Goal: Task Accomplishment & Management: Manage account settings

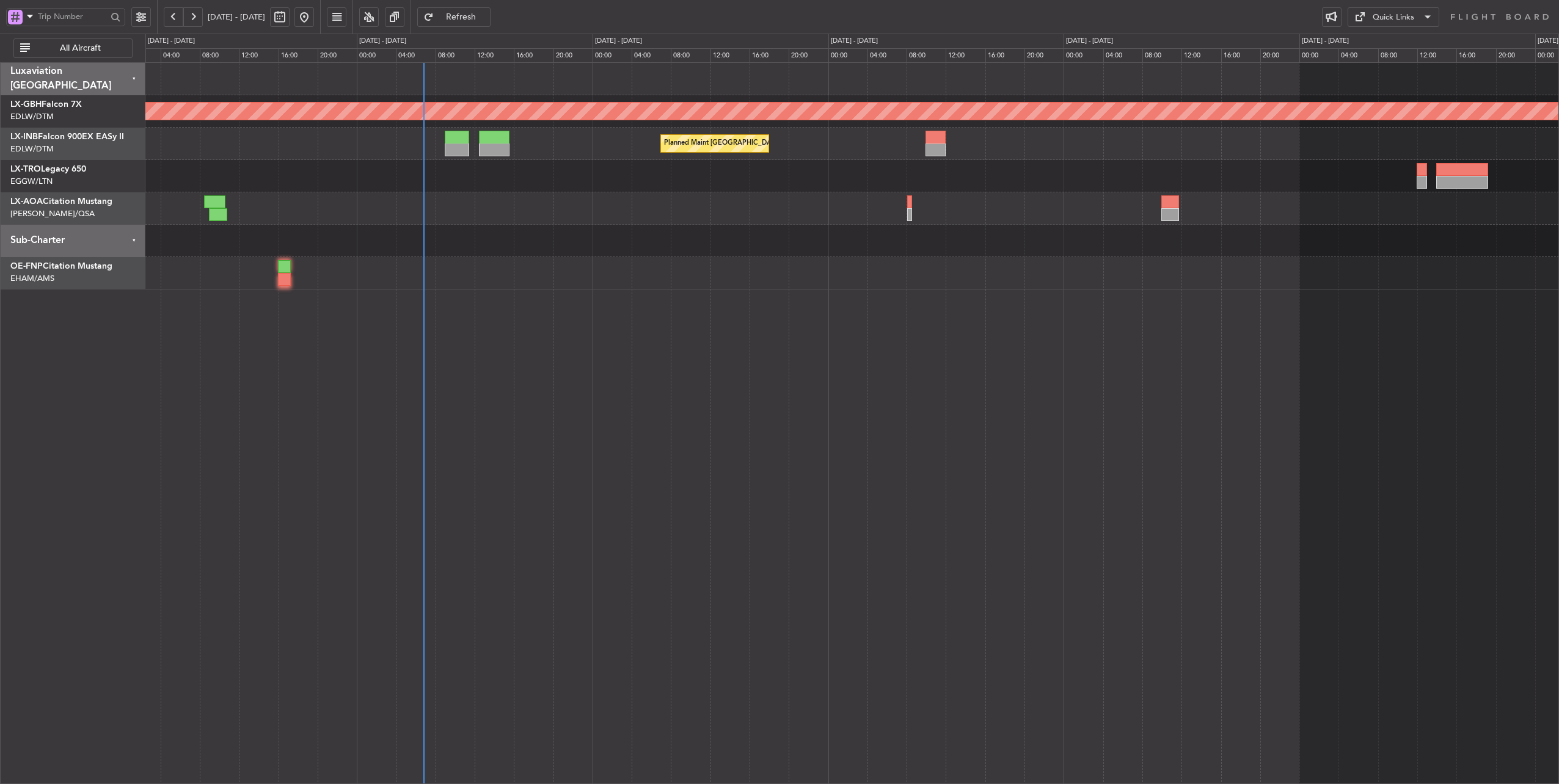
click at [573, 225] on div at bounding box center [852, 241] width 1414 height 32
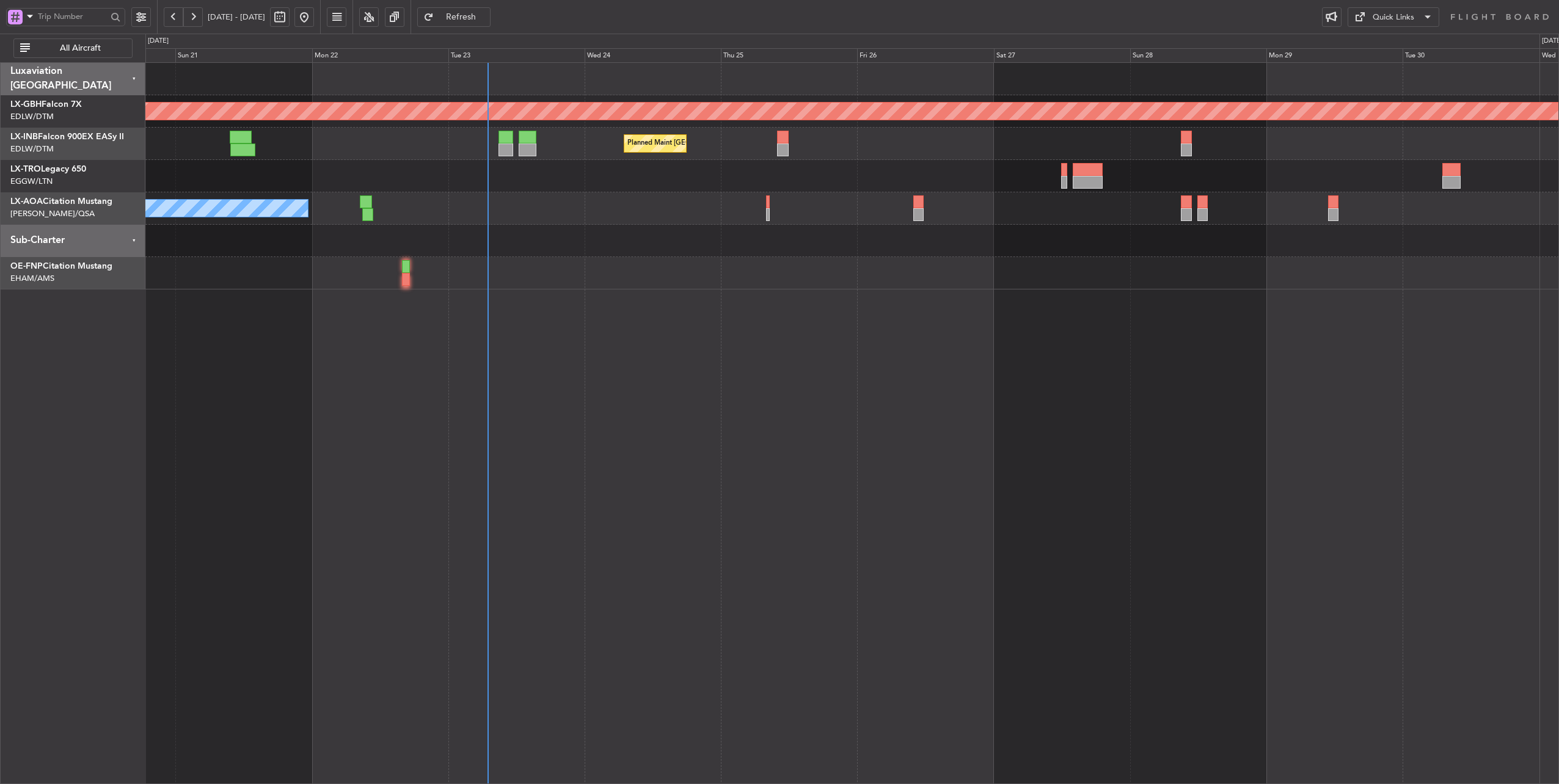
click at [851, 208] on div "No Crew Nice ([GEOGRAPHIC_DATA]) [GEOGRAPHIC_DATA] ([GEOGRAPHIC_DATA])" at bounding box center [852, 208] width 1414 height 32
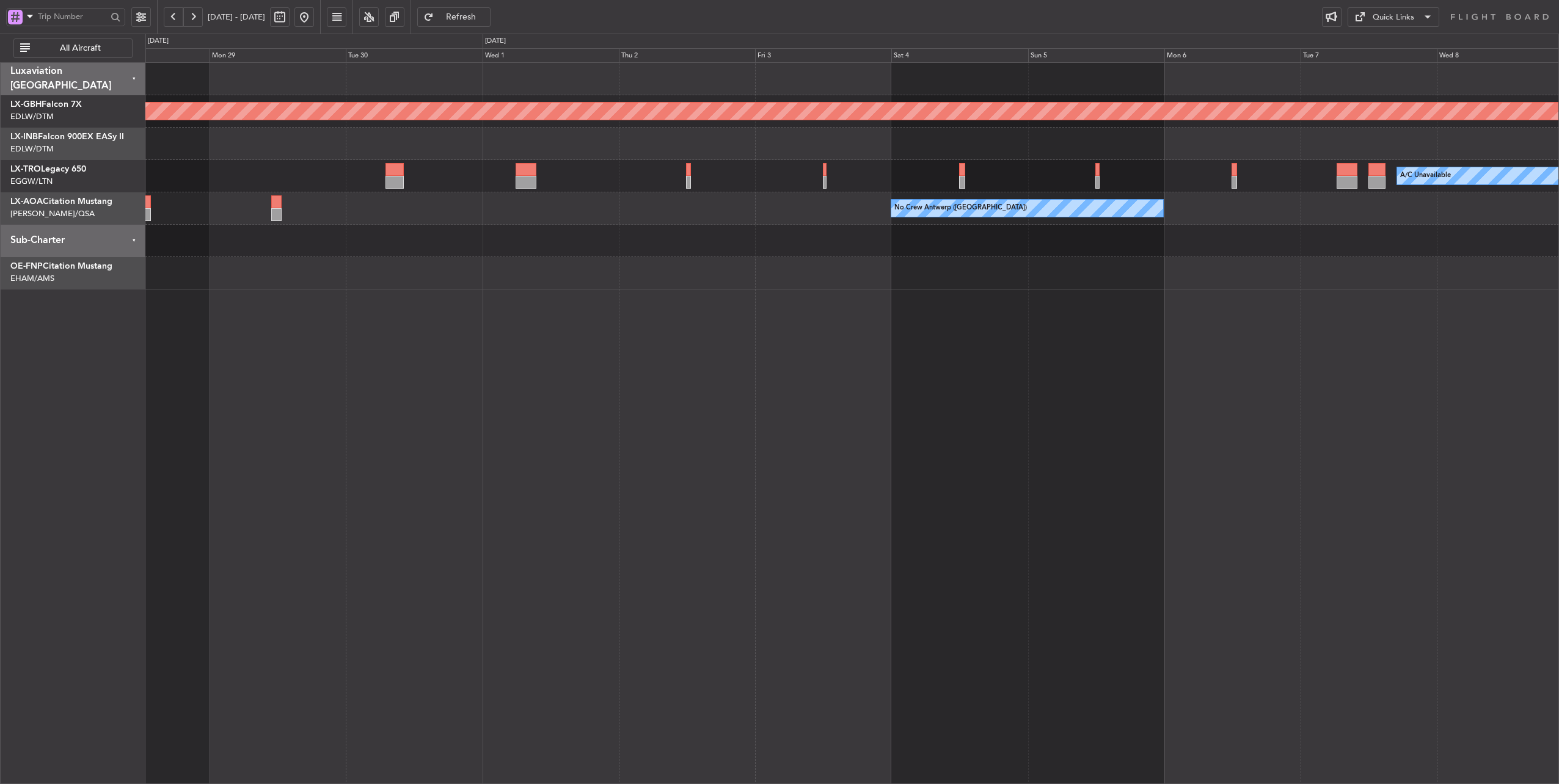
click at [328, 218] on div "Planned Maint Nurnberg A/C Unavailable No Crew [GEOGRAPHIC_DATA] ([GEOGRAPHIC_D…" at bounding box center [852, 176] width 1414 height 226
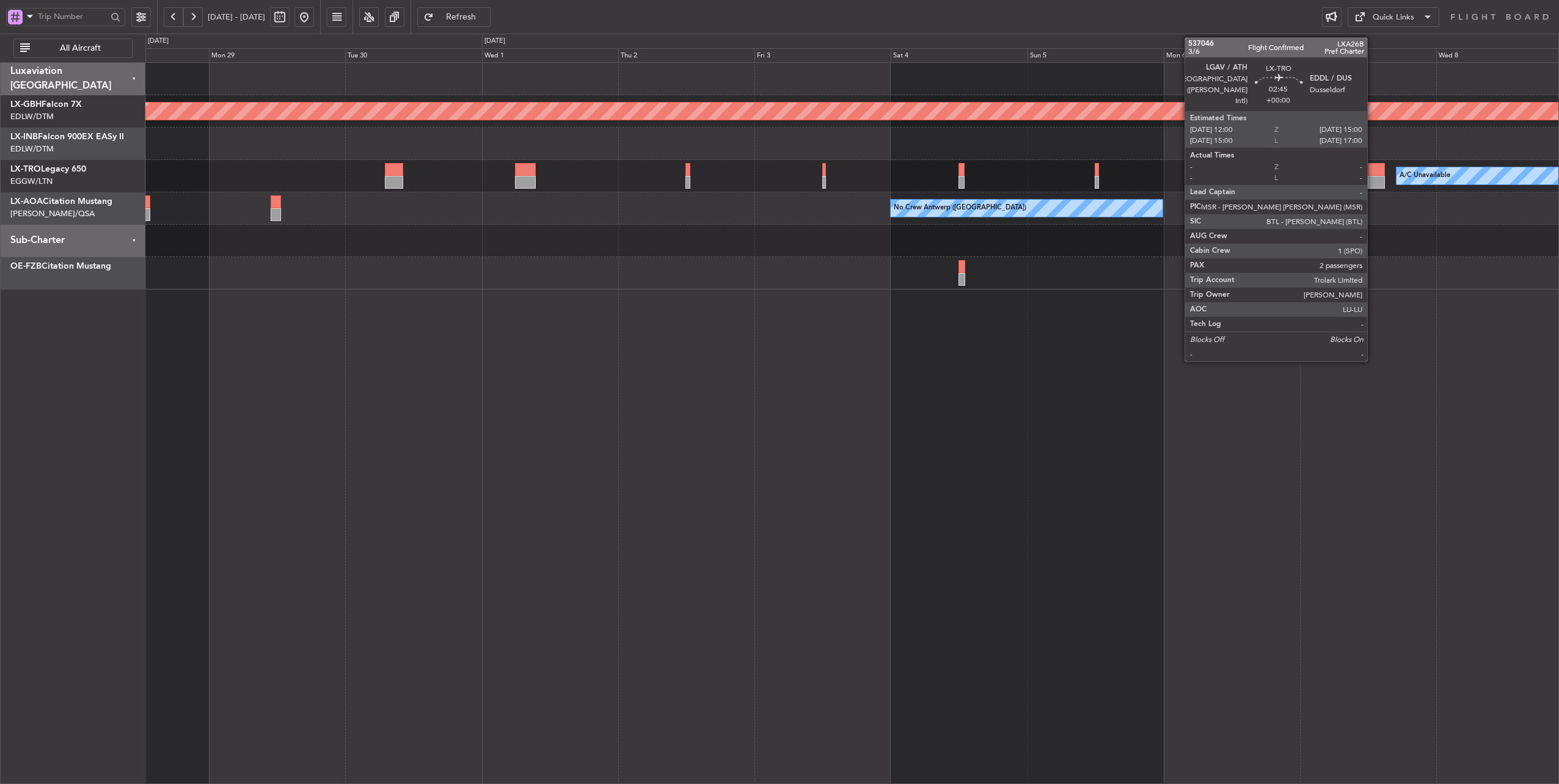
click at [1373, 168] on div at bounding box center [1376, 169] width 17 height 13
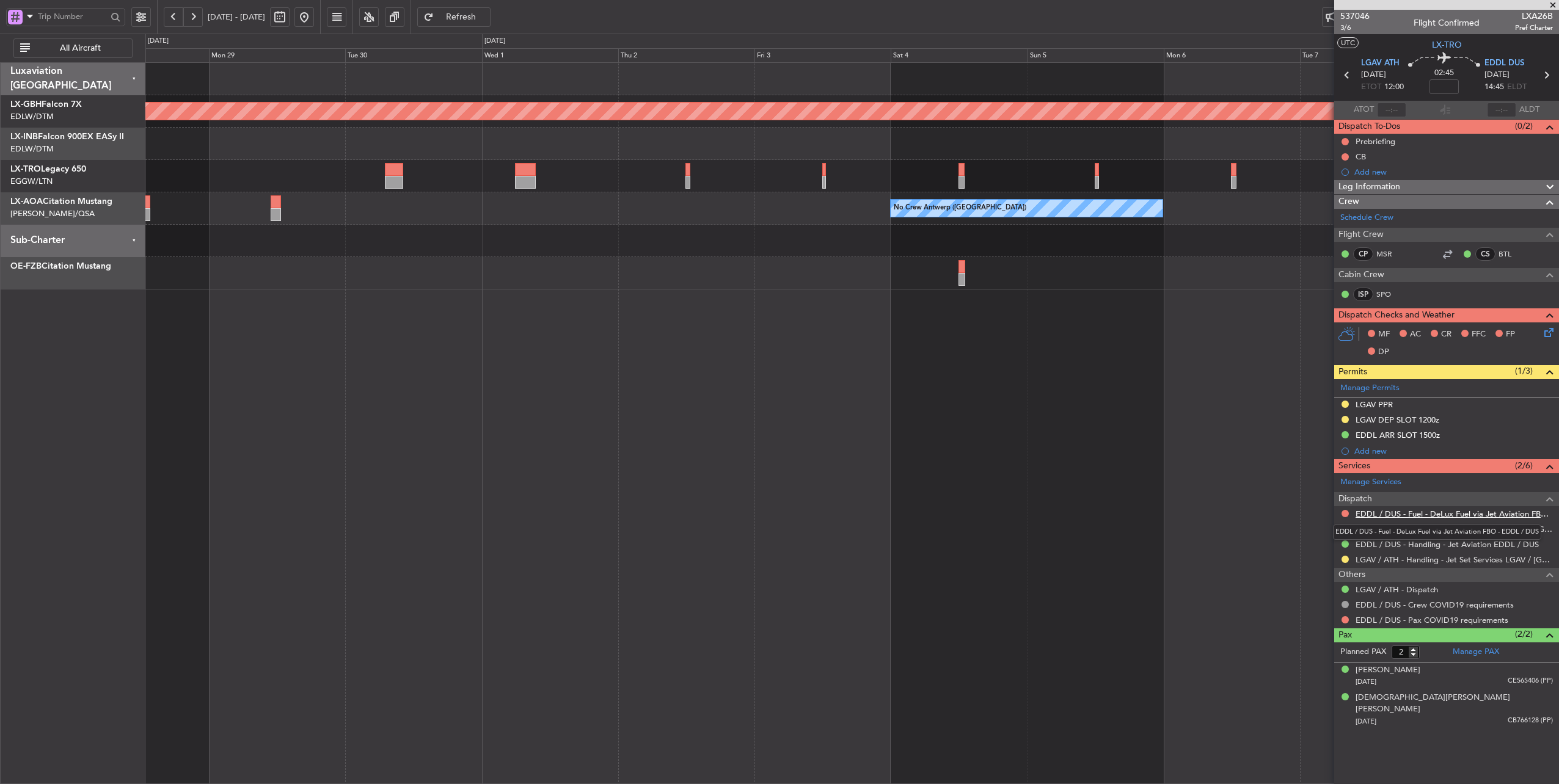
click at [1470, 510] on link "EDDL / DUS - Fuel - DeLux Fuel via Jet Aviation FBO - EDDL / DUS" at bounding box center [1454, 514] width 197 height 11
click at [314, 17] on button at bounding box center [304, 17] width 19 height 19
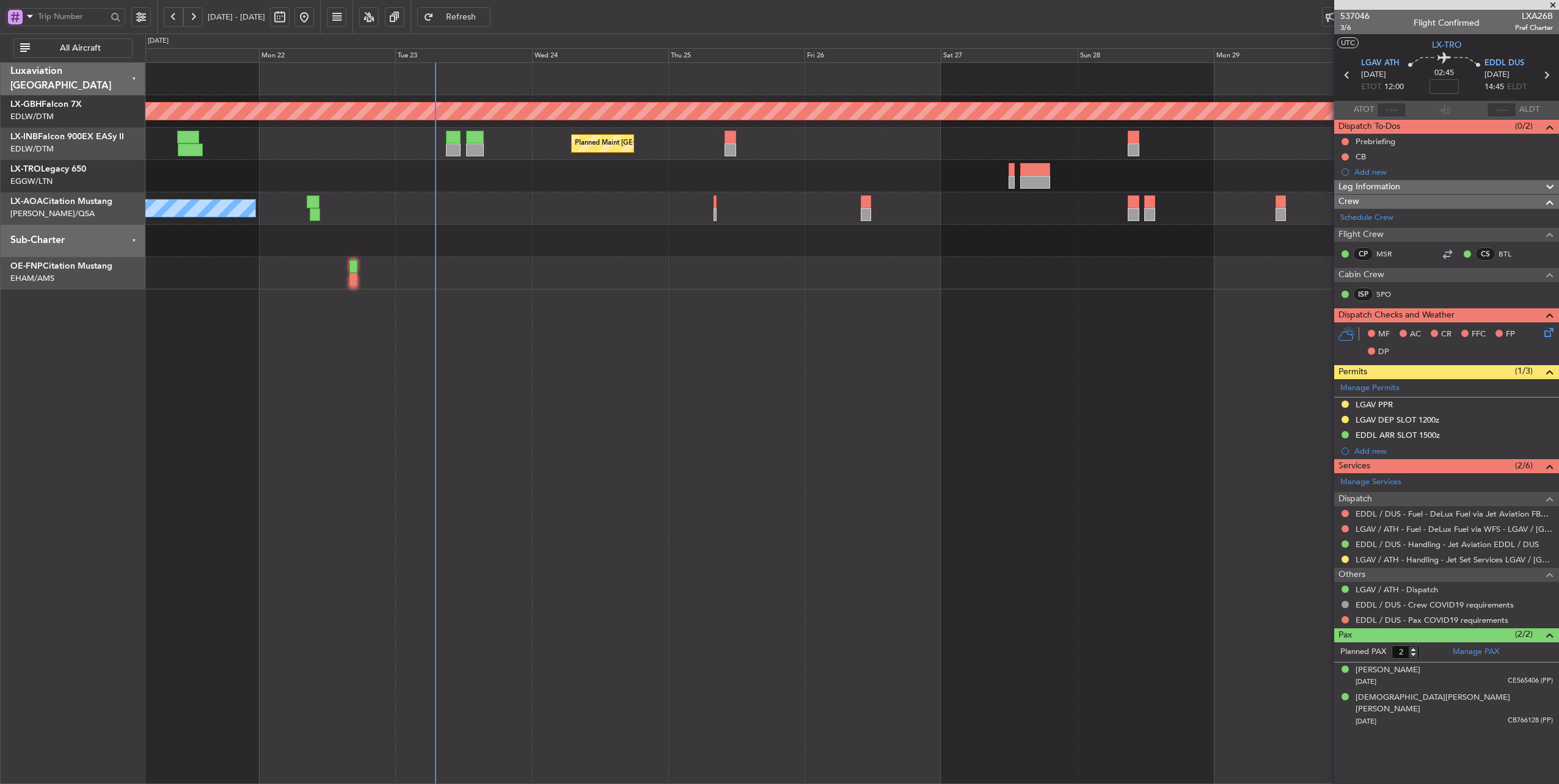
click at [263, 335] on div "Planned Maint Nurnberg Planned Maint [GEOGRAPHIC_DATA] ([GEOGRAPHIC_DATA]) No […" at bounding box center [852, 423] width 1414 height 722
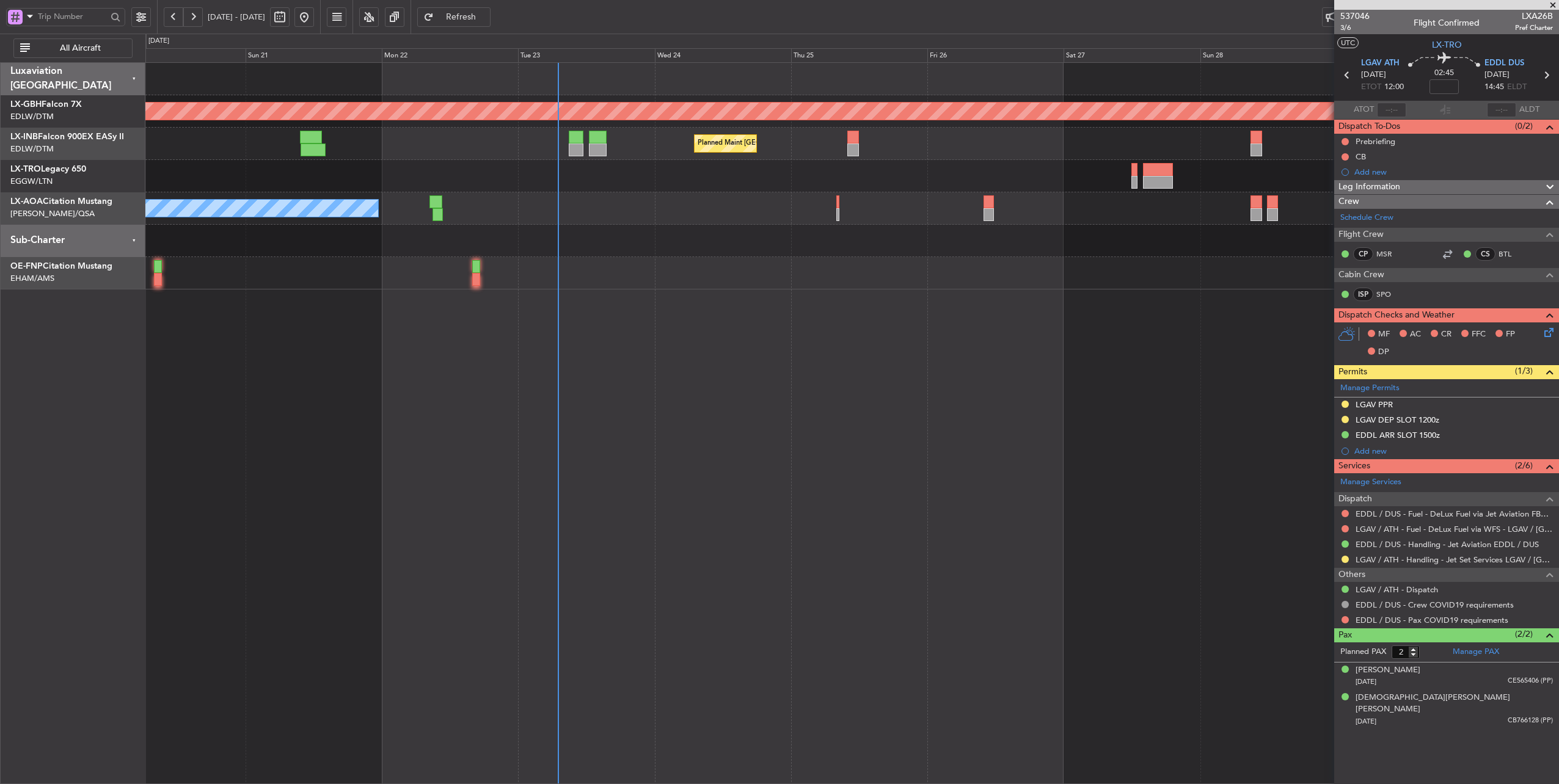
click at [588, 183] on div at bounding box center [852, 177] width 1414 height 32
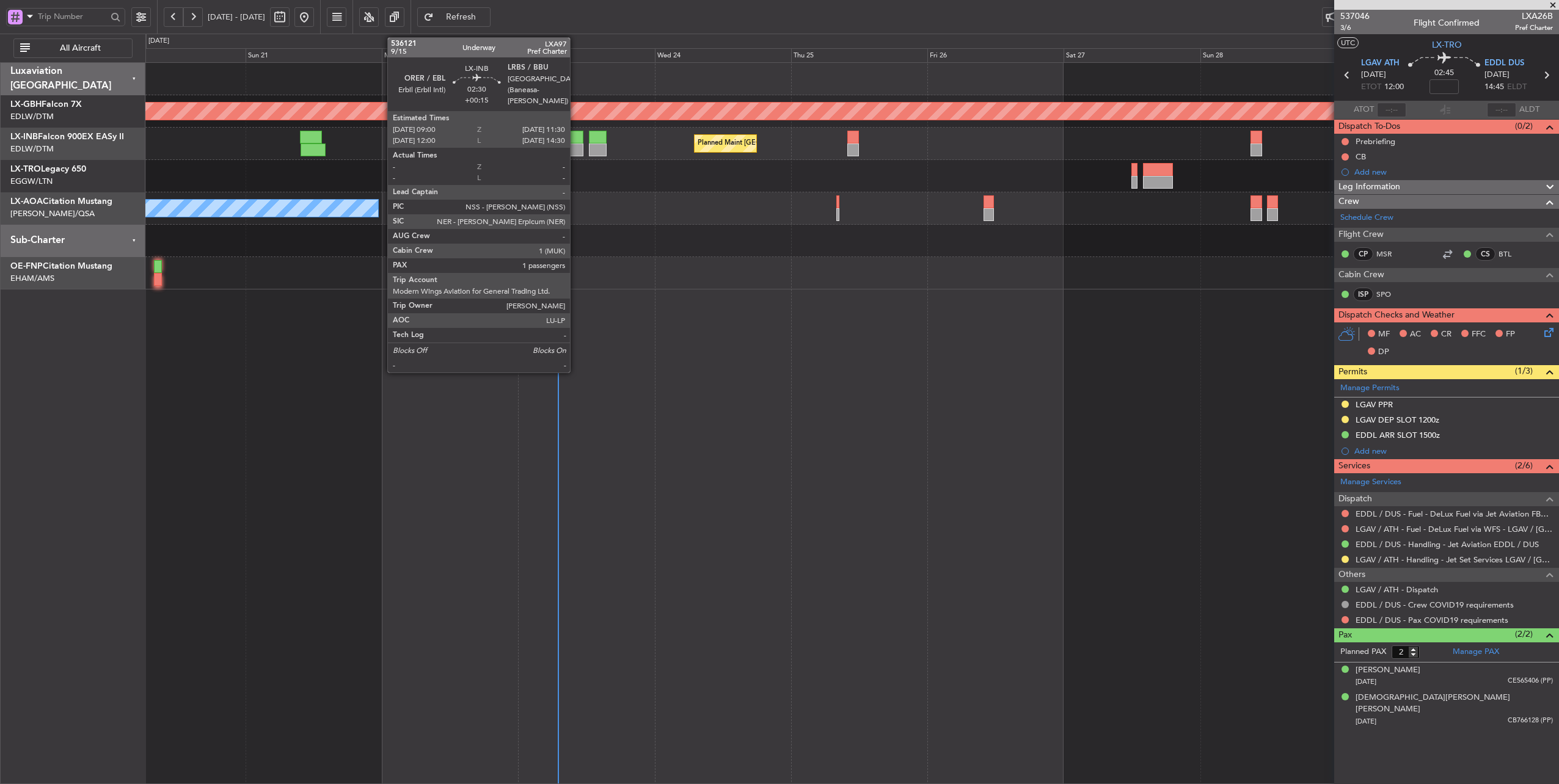
click at [576, 133] on div at bounding box center [575, 137] width 14 height 13
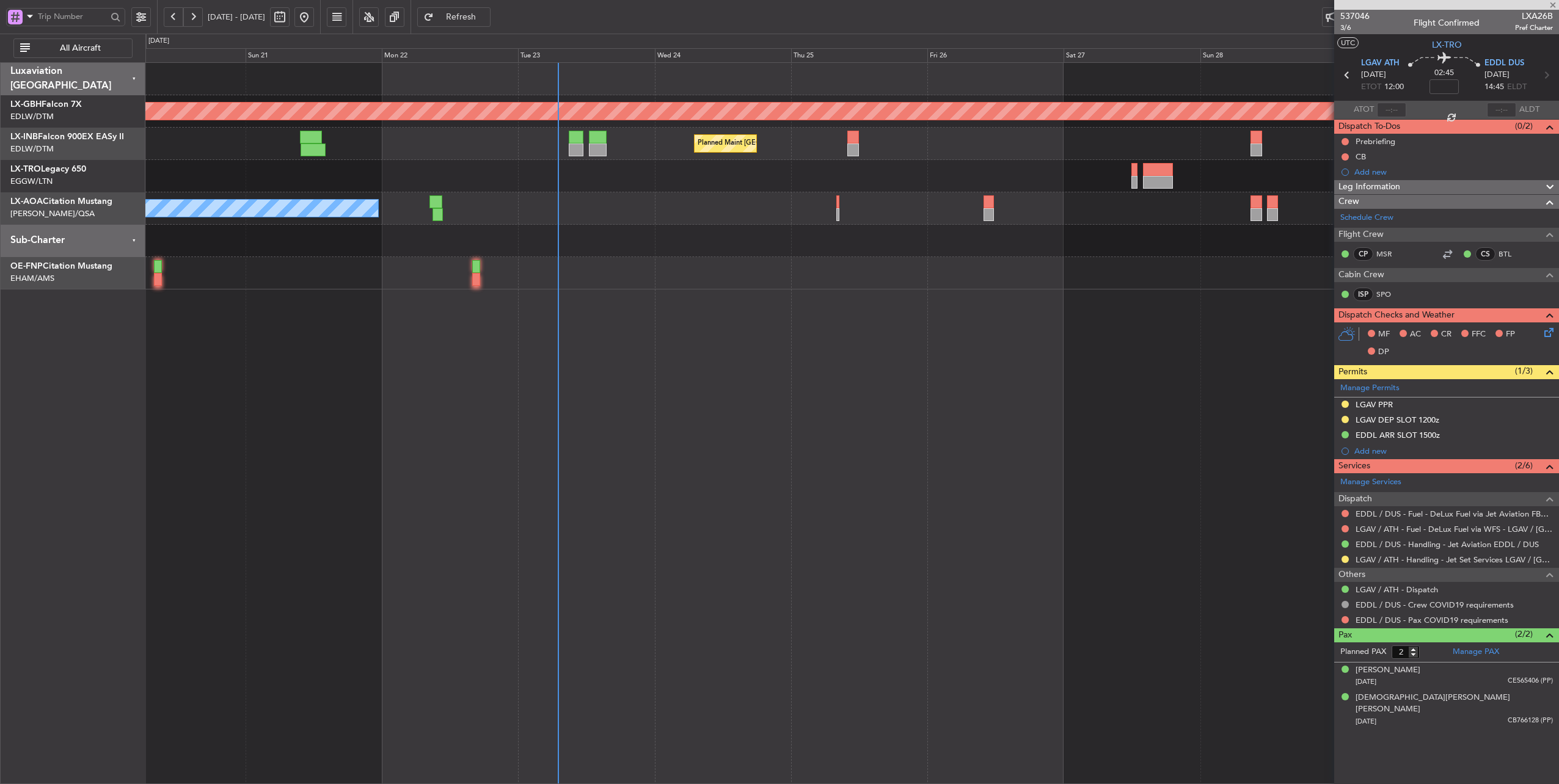
type input "+00:15"
type input "1"
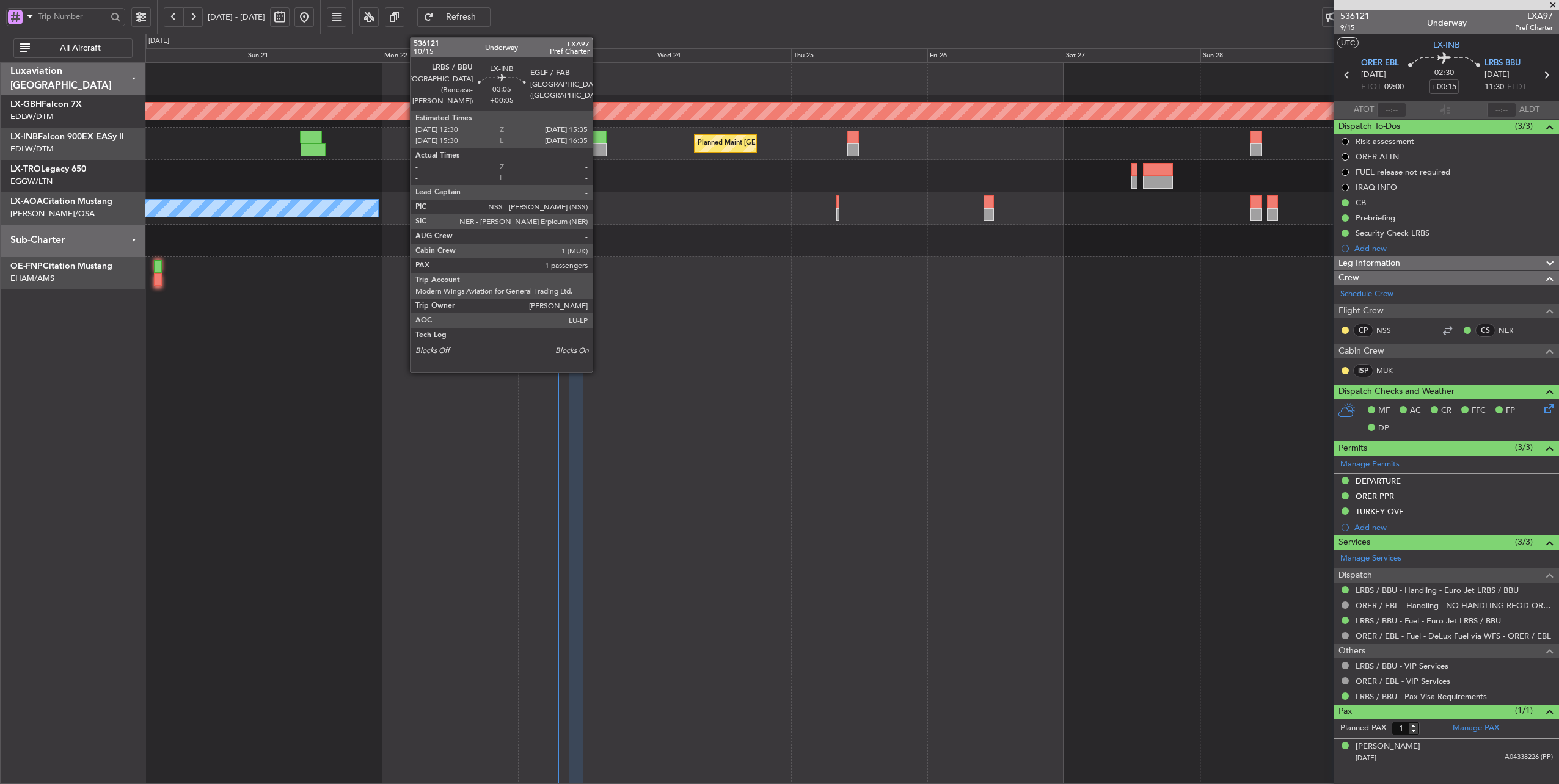
click at [605, 134] on div at bounding box center [598, 137] width 17 height 13
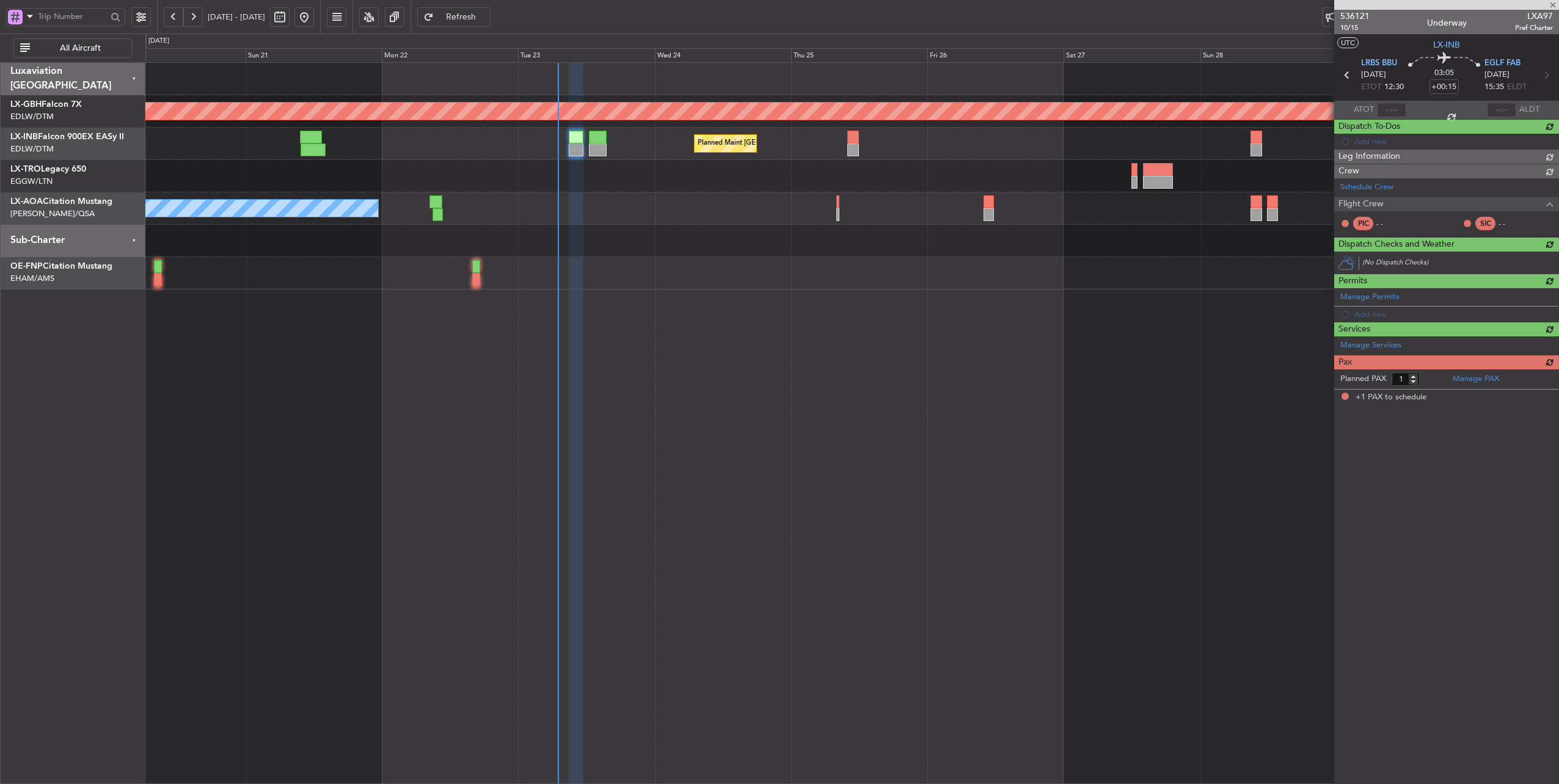
type input "+00:05"
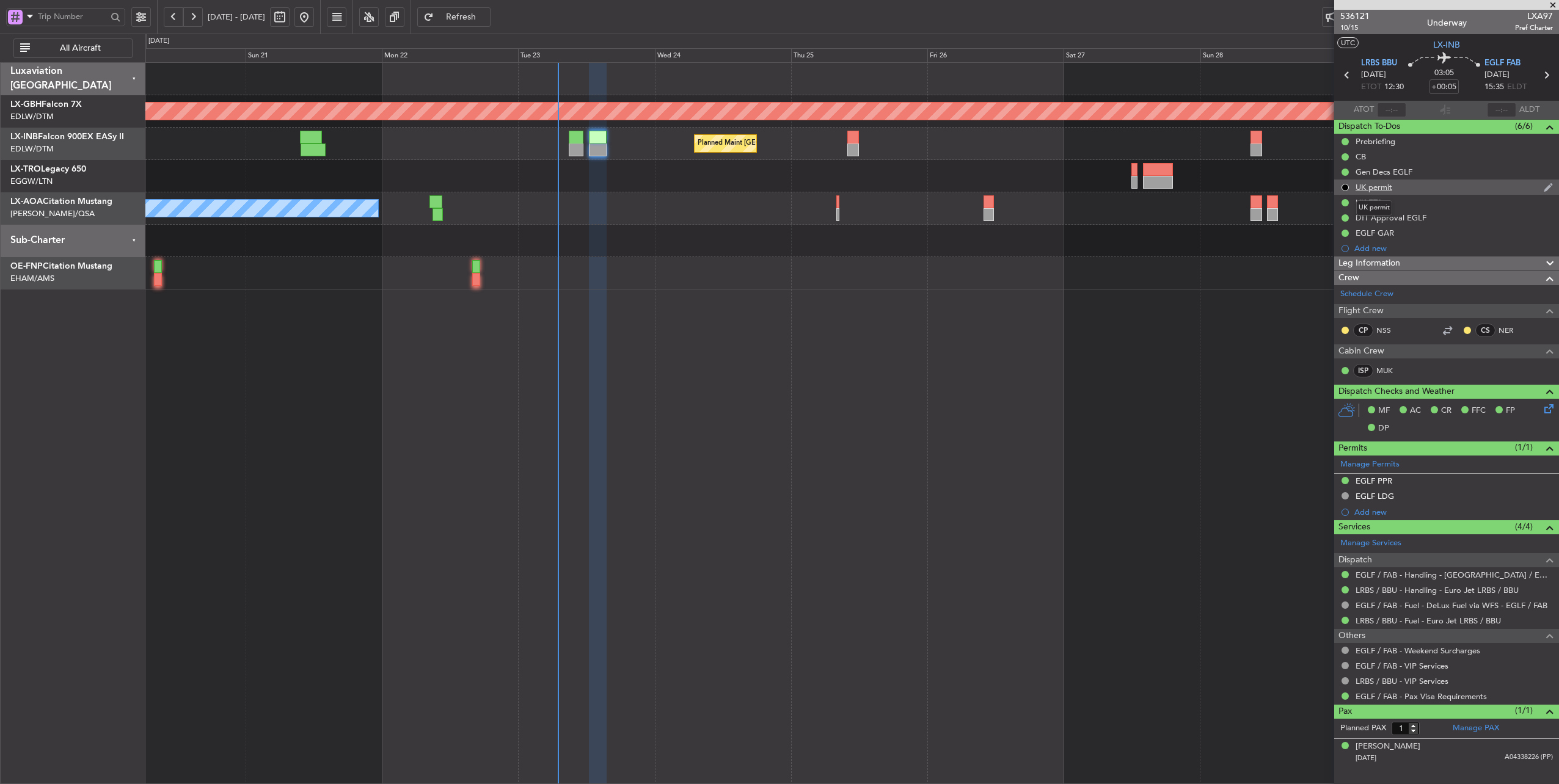
click at [1378, 188] on div "UK permit" at bounding box center [1374, 187] width 37 height 11
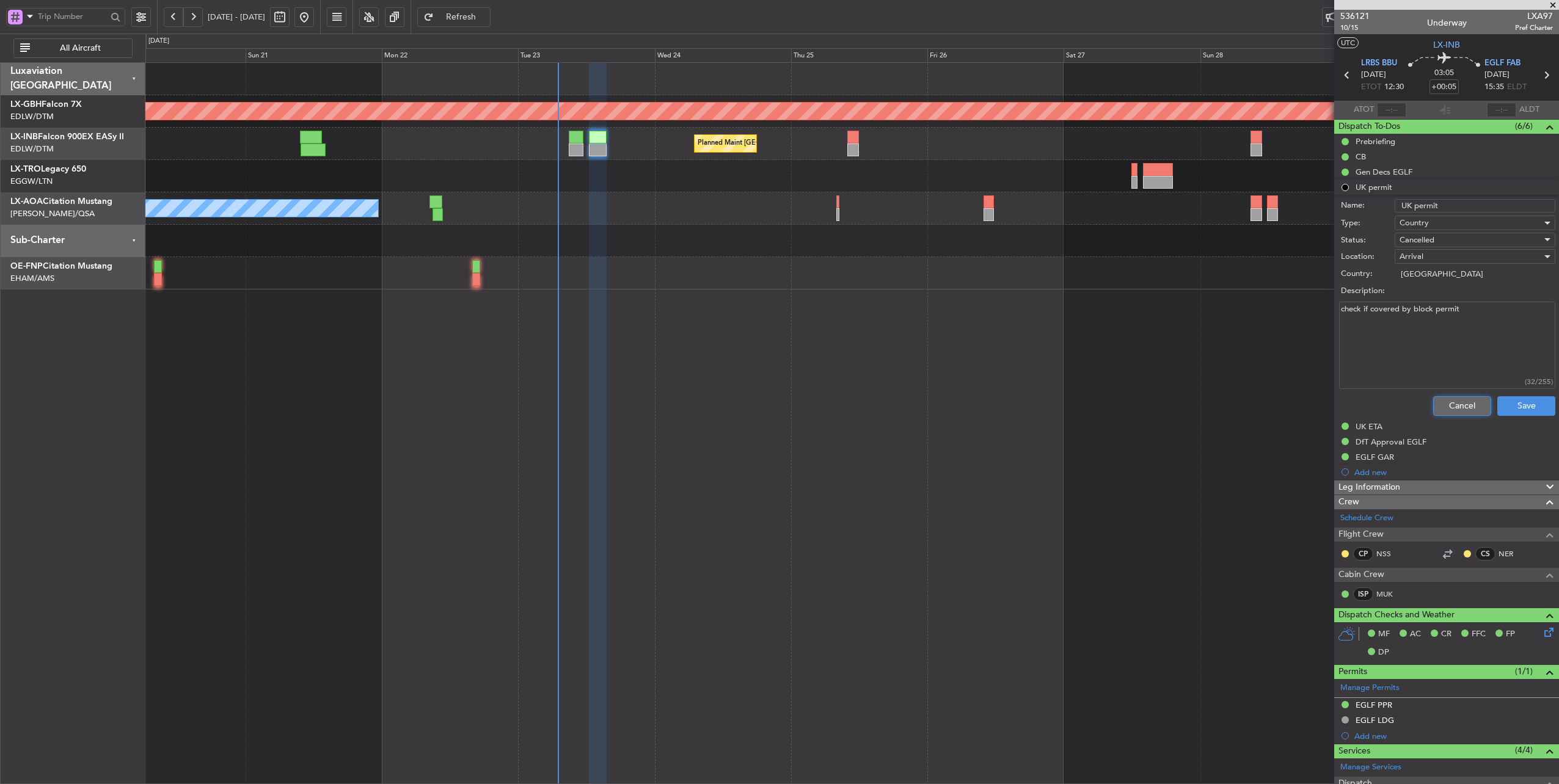
click at [1454, 404] on button "Cancel" at bounding box center [1462, 405] width 58 height 19
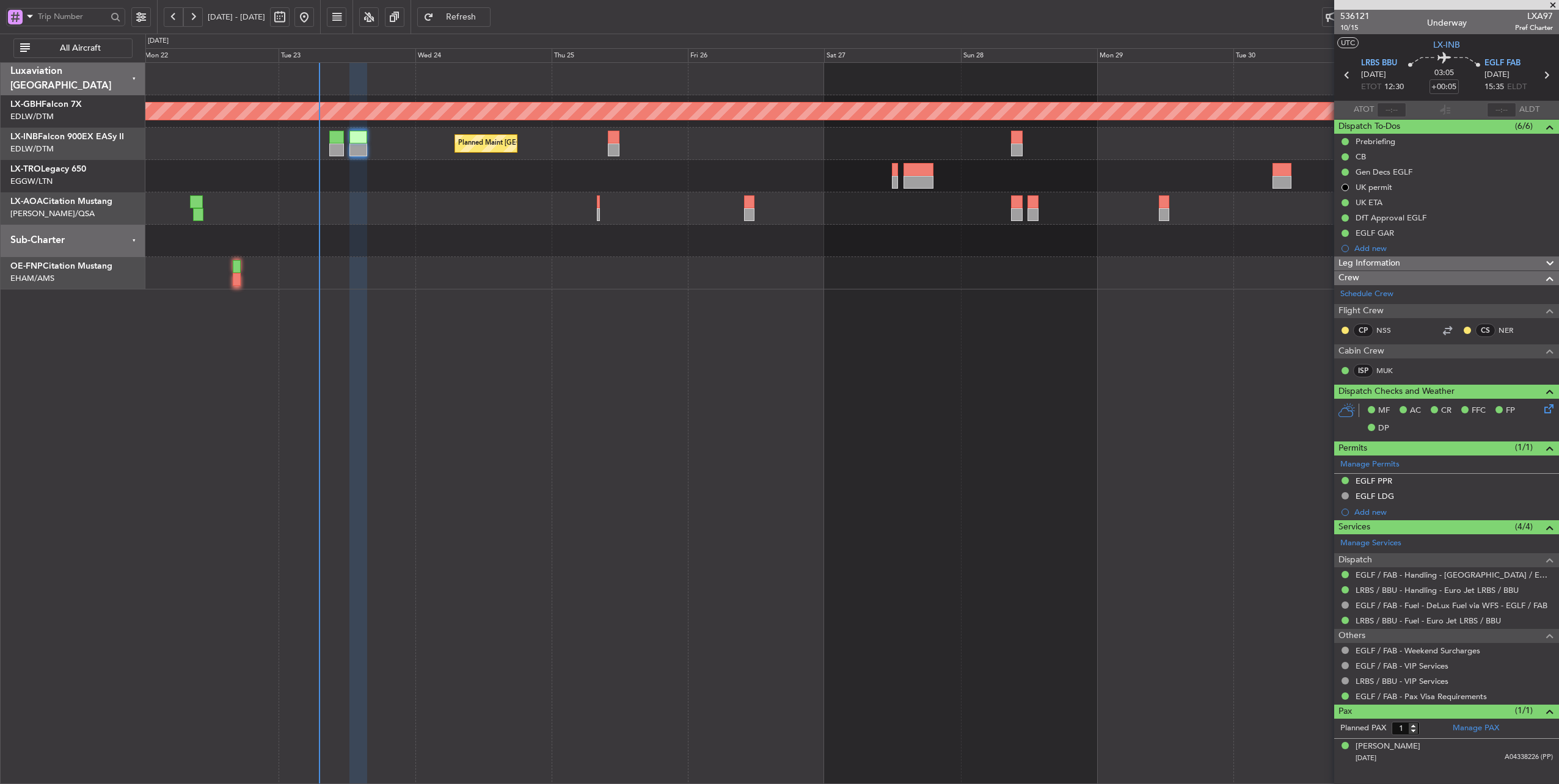
click at [422, 213] on div "No Crew Antwerp ([GEOGRAPHIC_DATA]) No [GEOGRAPHIC_DATA] ([GEOGRAPHIC_DATA]) [G…" at bounding box center [852, 208] width 1414 height 32
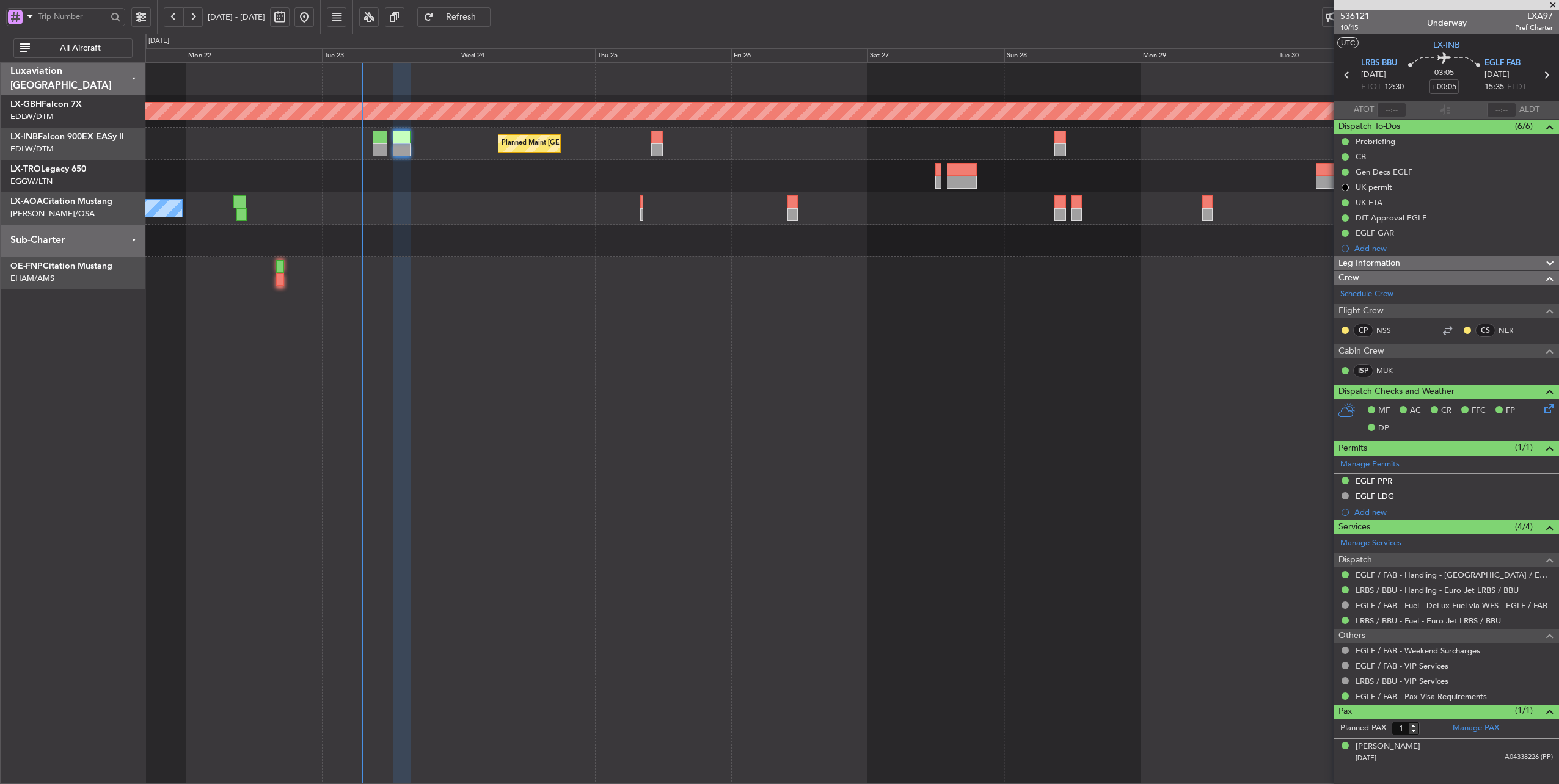
click at [520, 216] on div "No Crew Nice ([GEOGRAPHIC_DATA]) [GEOGRAPHIC_DATA] ([GEOGRAPHIC_DATA]) No Crew …" at bounding box center [852, 208] width 1414 height 32
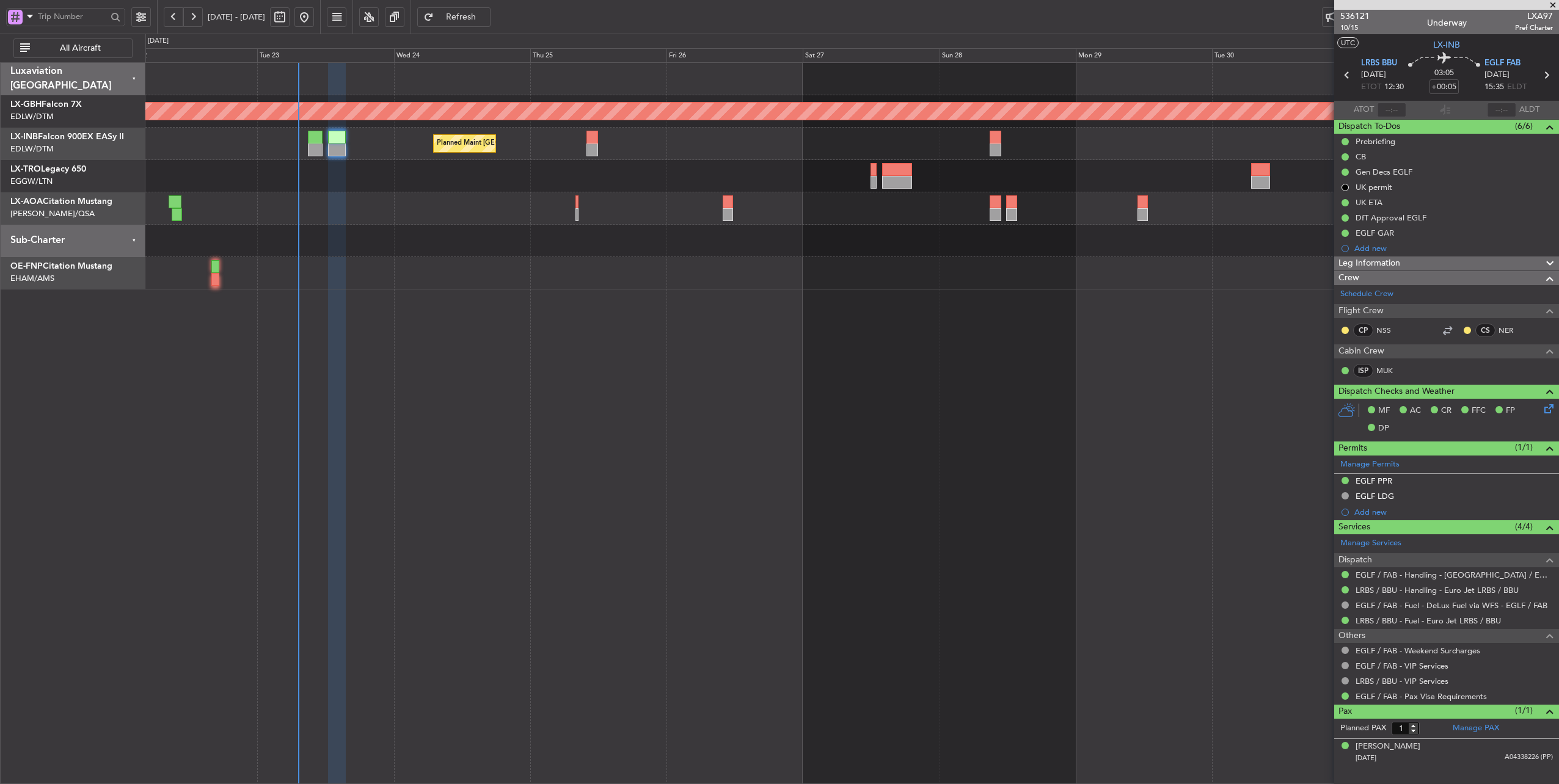
click at [1015, 290] on div "Planned Maint Nurnberg Planned Maint [GEOGRAPHIC_DATA] ([GEOGRAPHIC_DATA]) No C…" at bounding box center [852, 423] width 1414 height 722
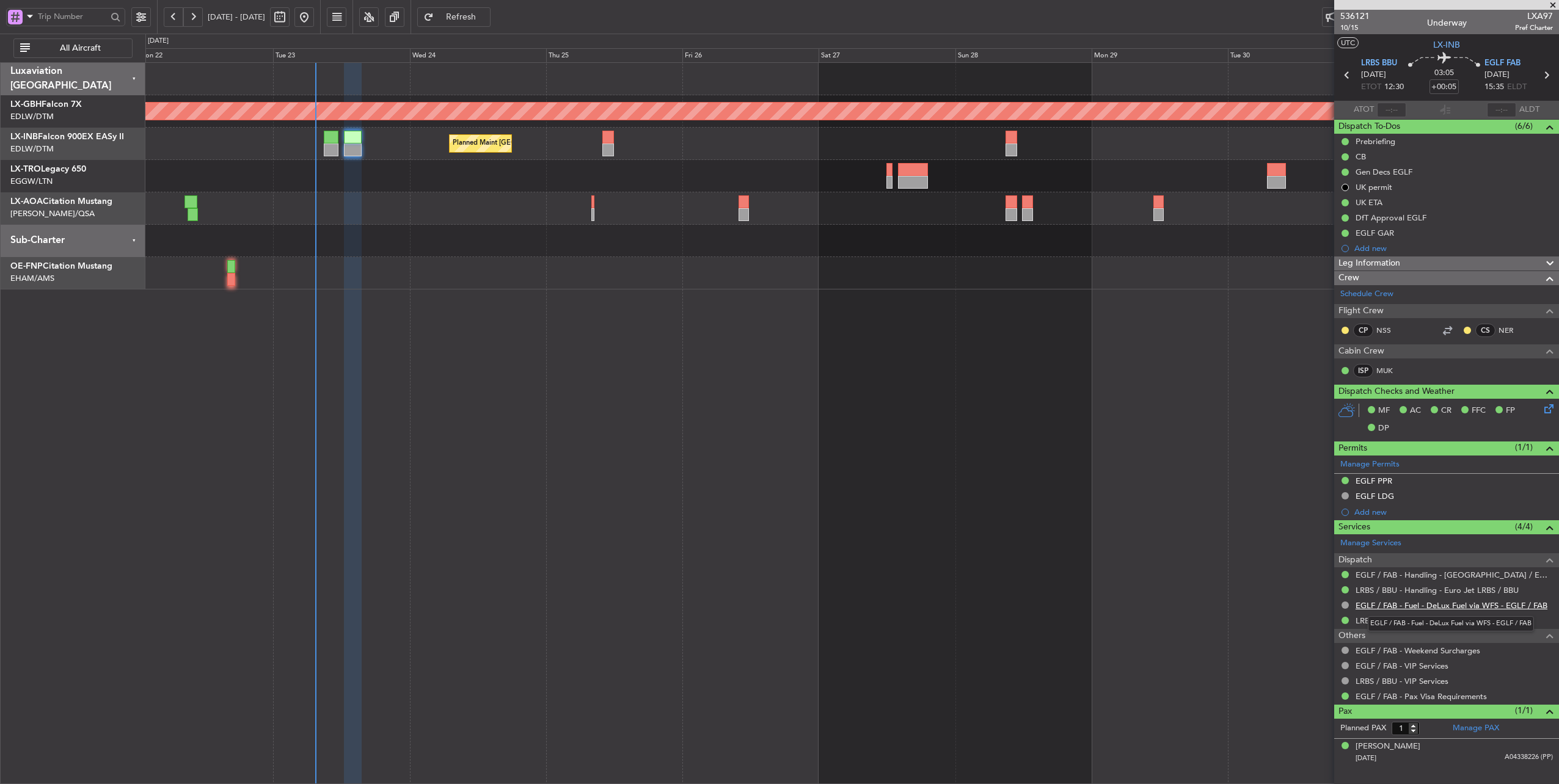
click at [1452, 603] on link "EGLF / FAB - Fuel - DeLux Fuel via WFS - EGLF / FAB" at bounding box center [1451, 605] width 192 height 11
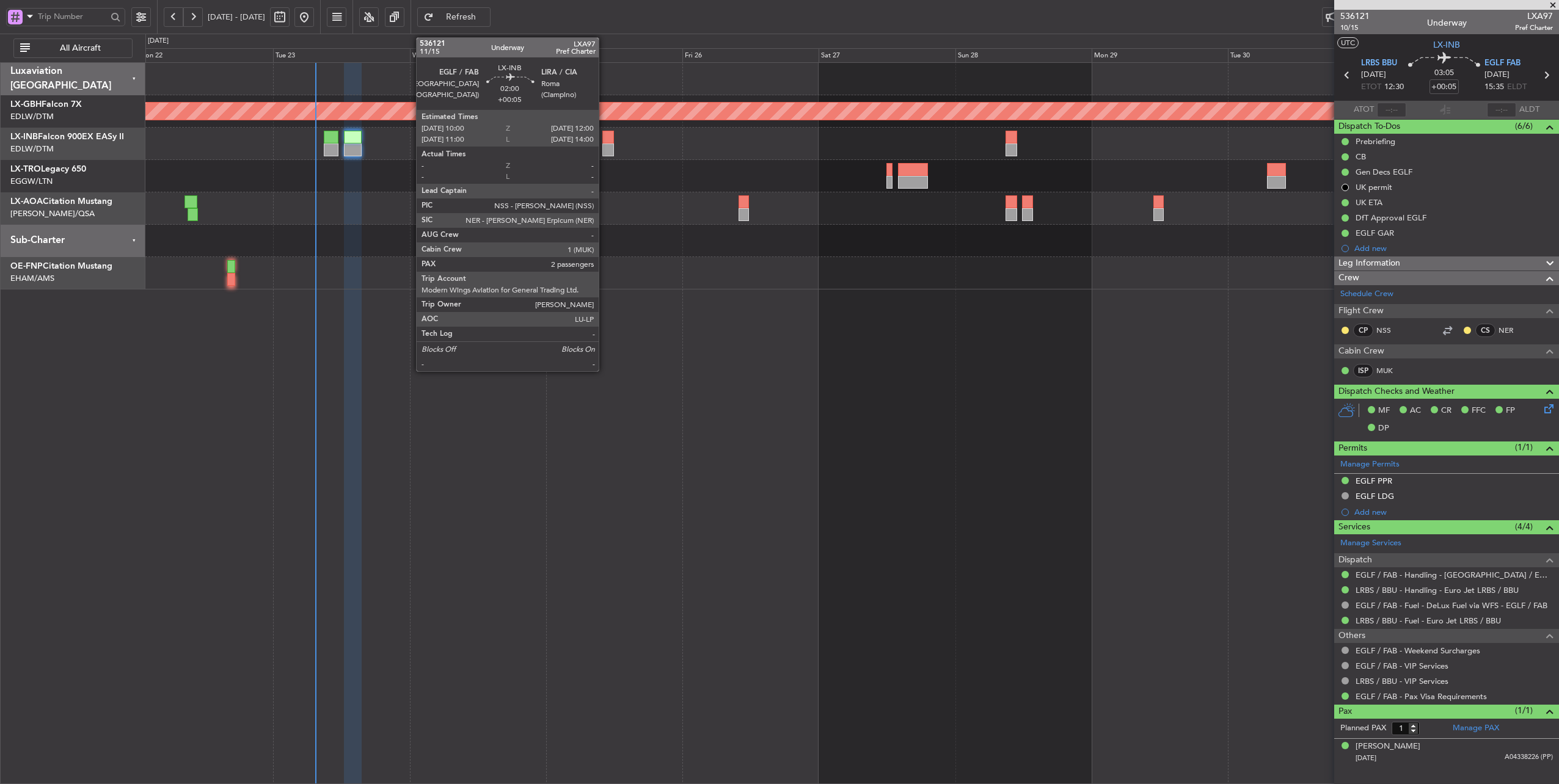
click at [605, 142] on div at bounding box center [608, 137] width 12 height 13
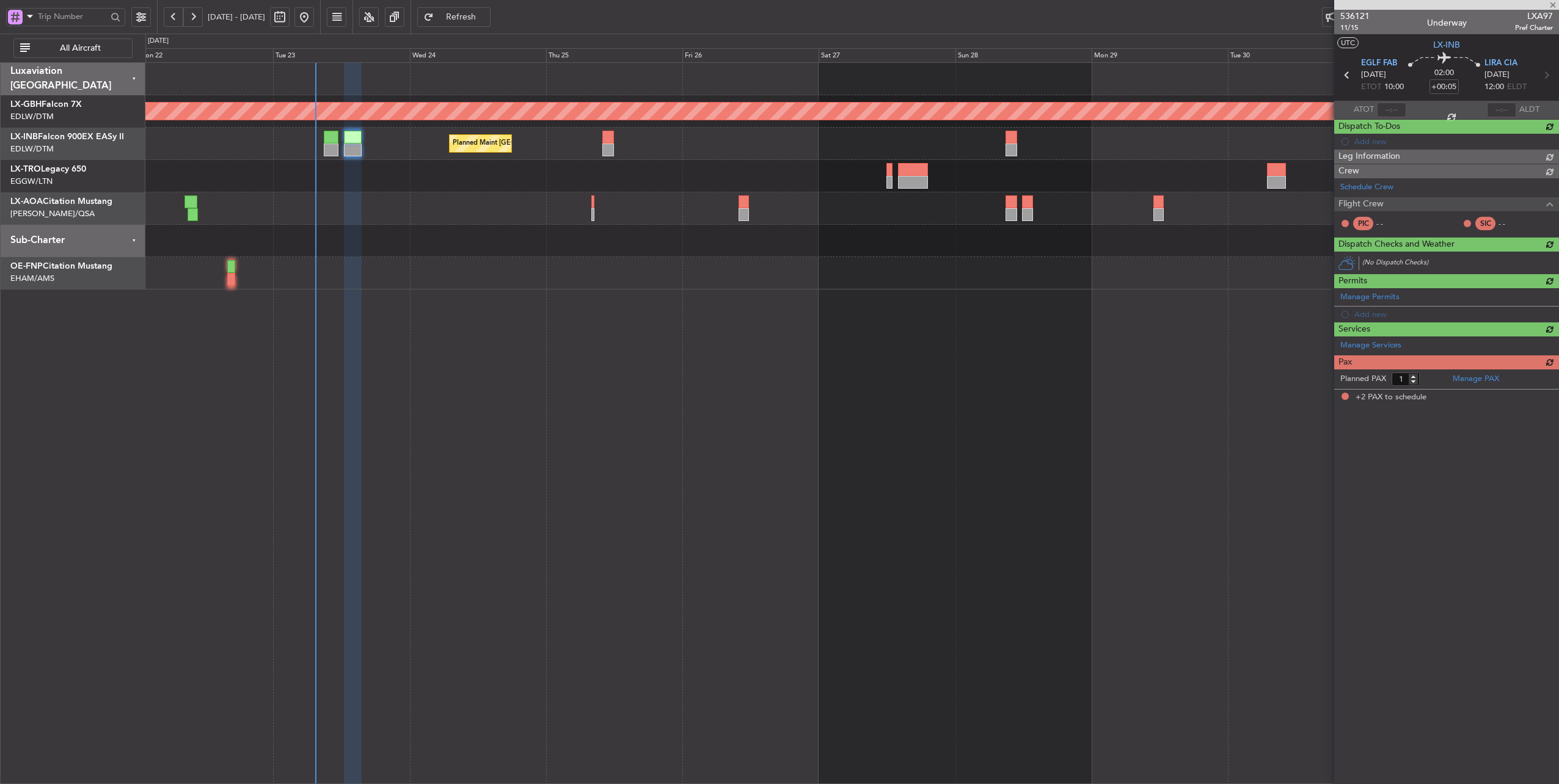
type input "2"
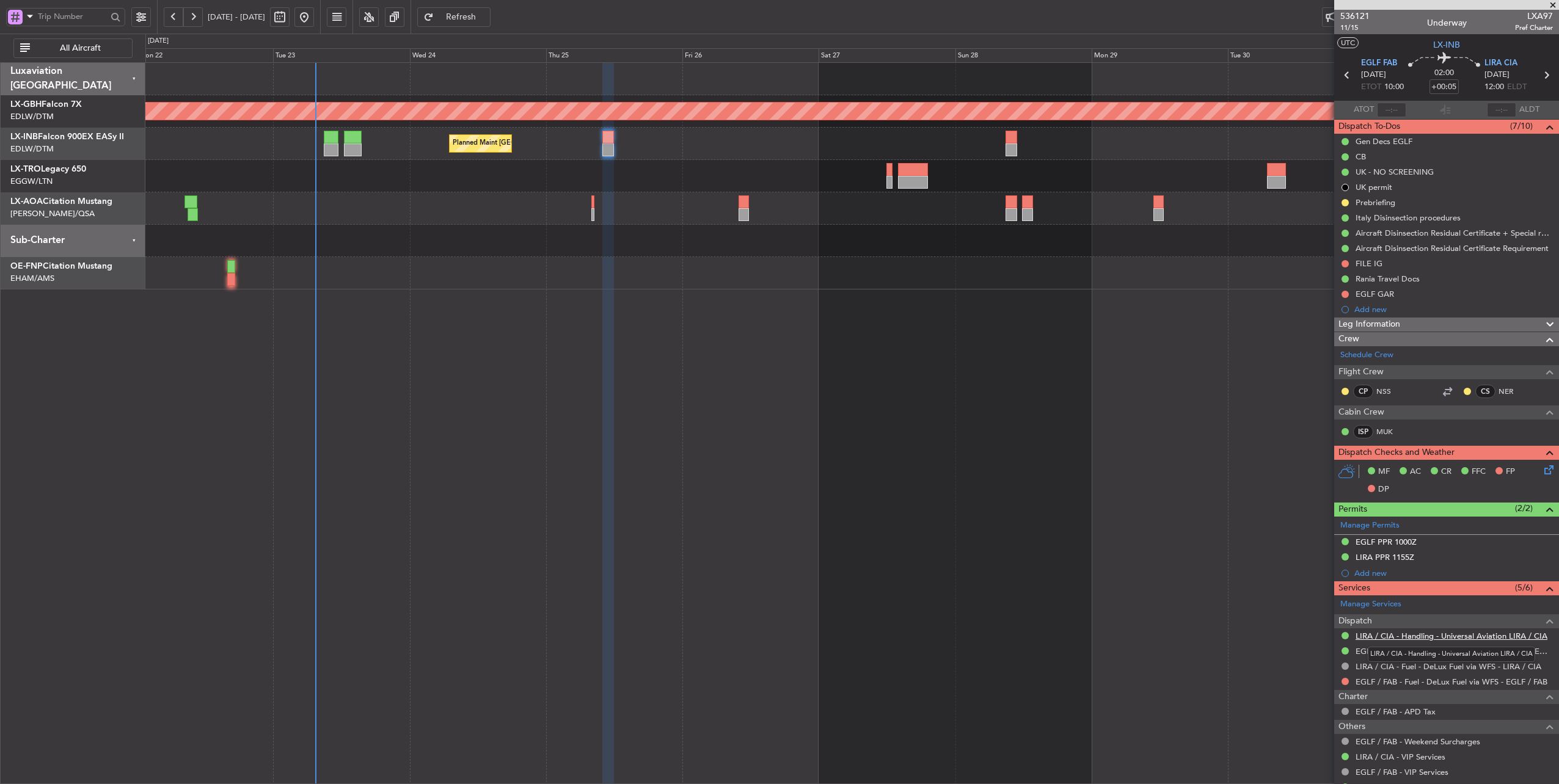
click at [1439, 632] on link "LIRA / CIA - Handling - Universal Aviation LIRA / CIA" at bounding box center [1451, 636] width 192 height 11
click at [1475, 665] on link "LIRA / CIA - Fuel - DeLux Fuel via WFS - LIRA / CIA" at bounding box center [1449, 666] width 186 height 11
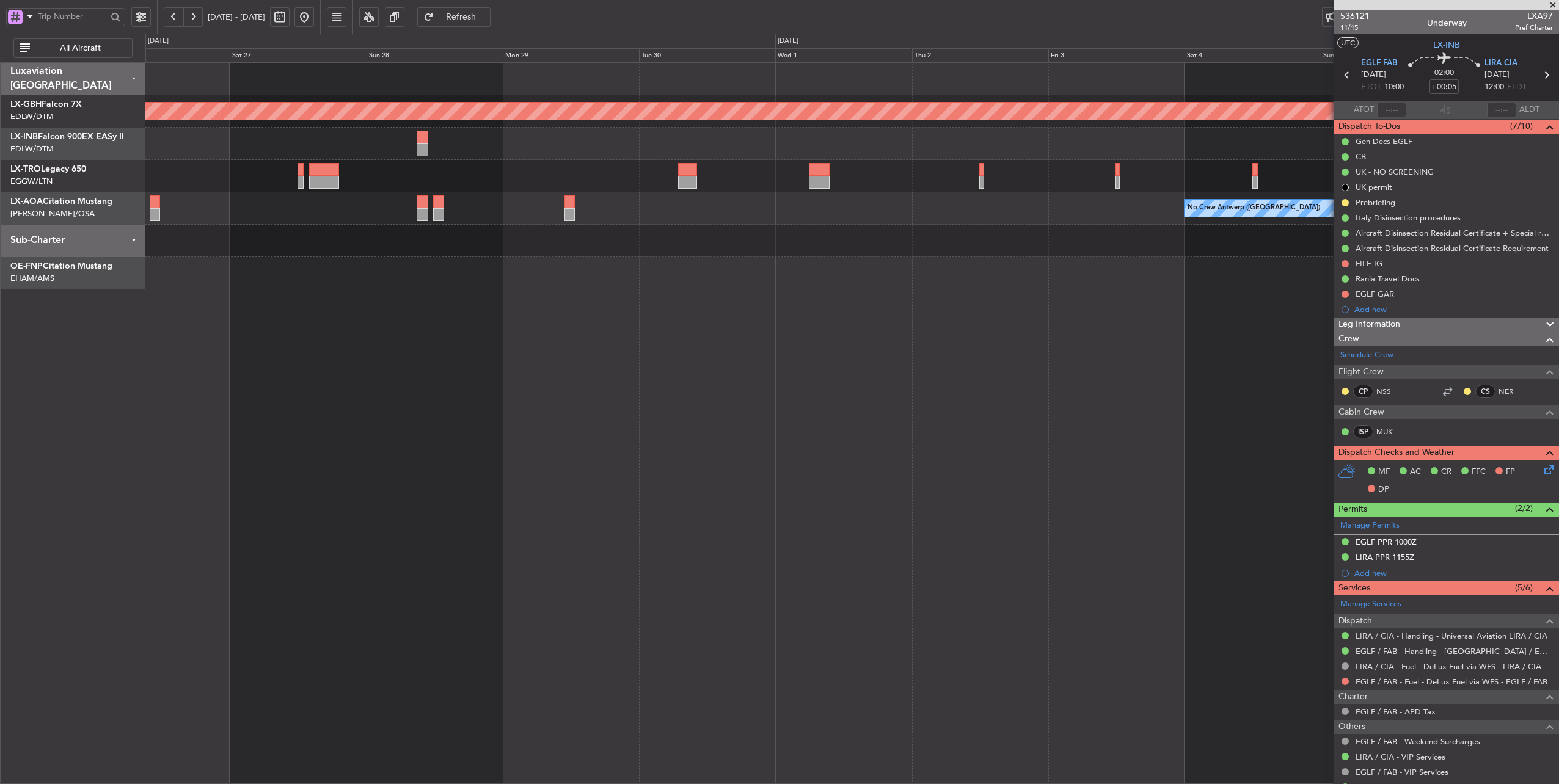
click at [384, 190] on div "A/C Unavailable" at bounding box center [852, 177] width 1414 height 32
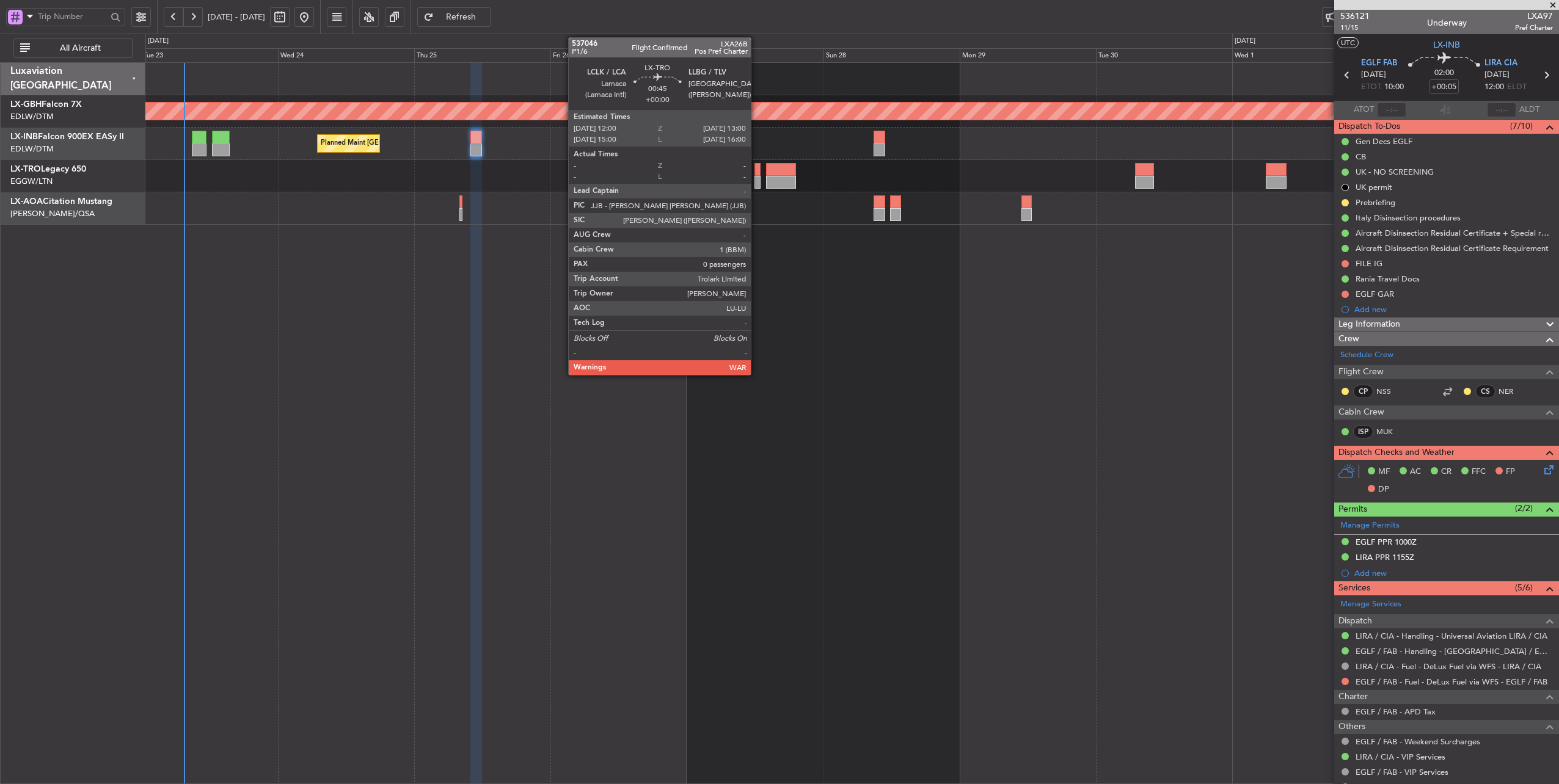
click at [757, 171] on div at bounding box center [757, 169] width 6 height 13
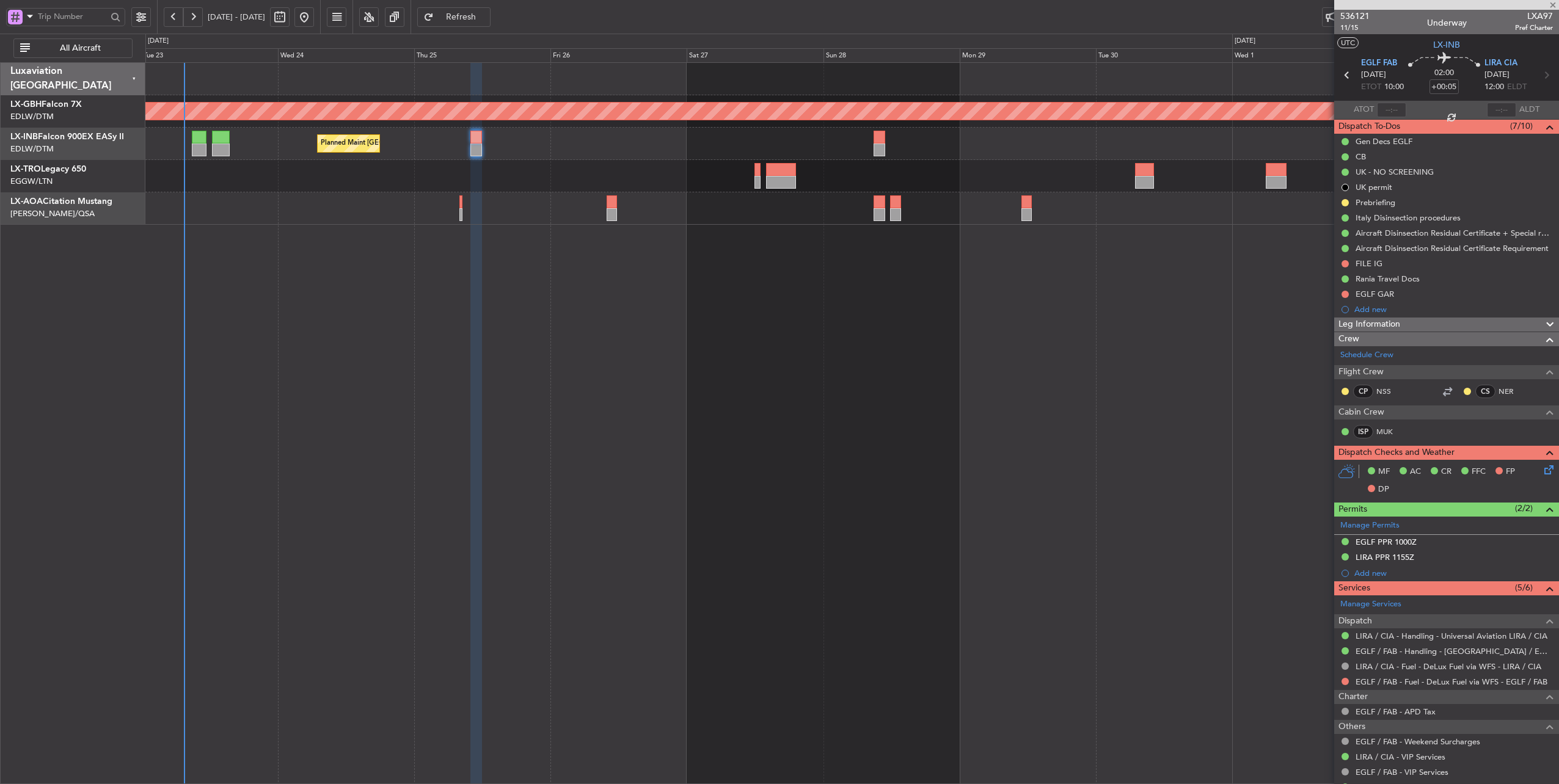
type input "0"
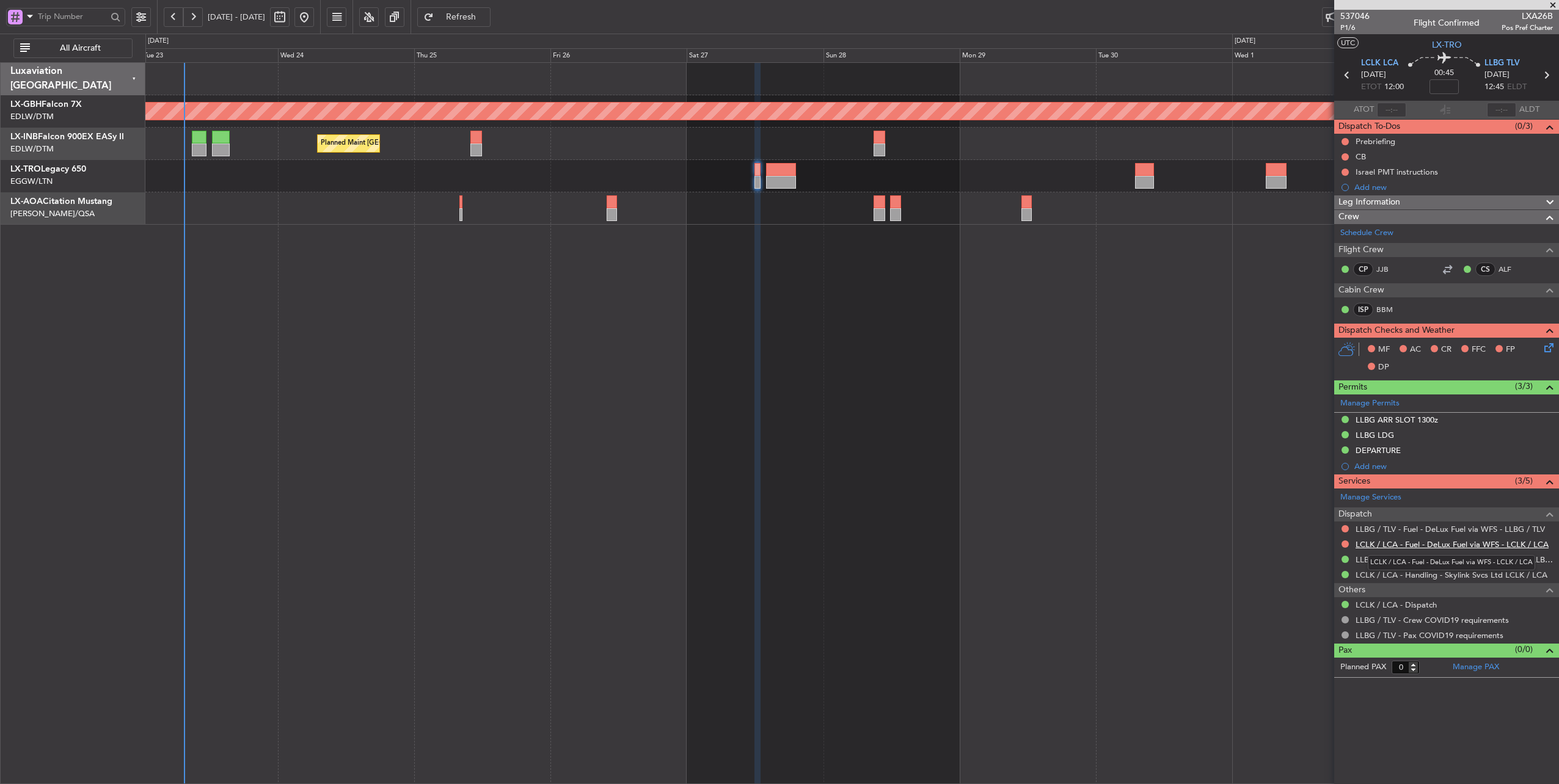
click at [1448, 541] on link "LCLK / LCA - Fuel - DeLux Fuel via WFS - LCLK / LCA" at bounding box center [1452, 544] width 193 height 11
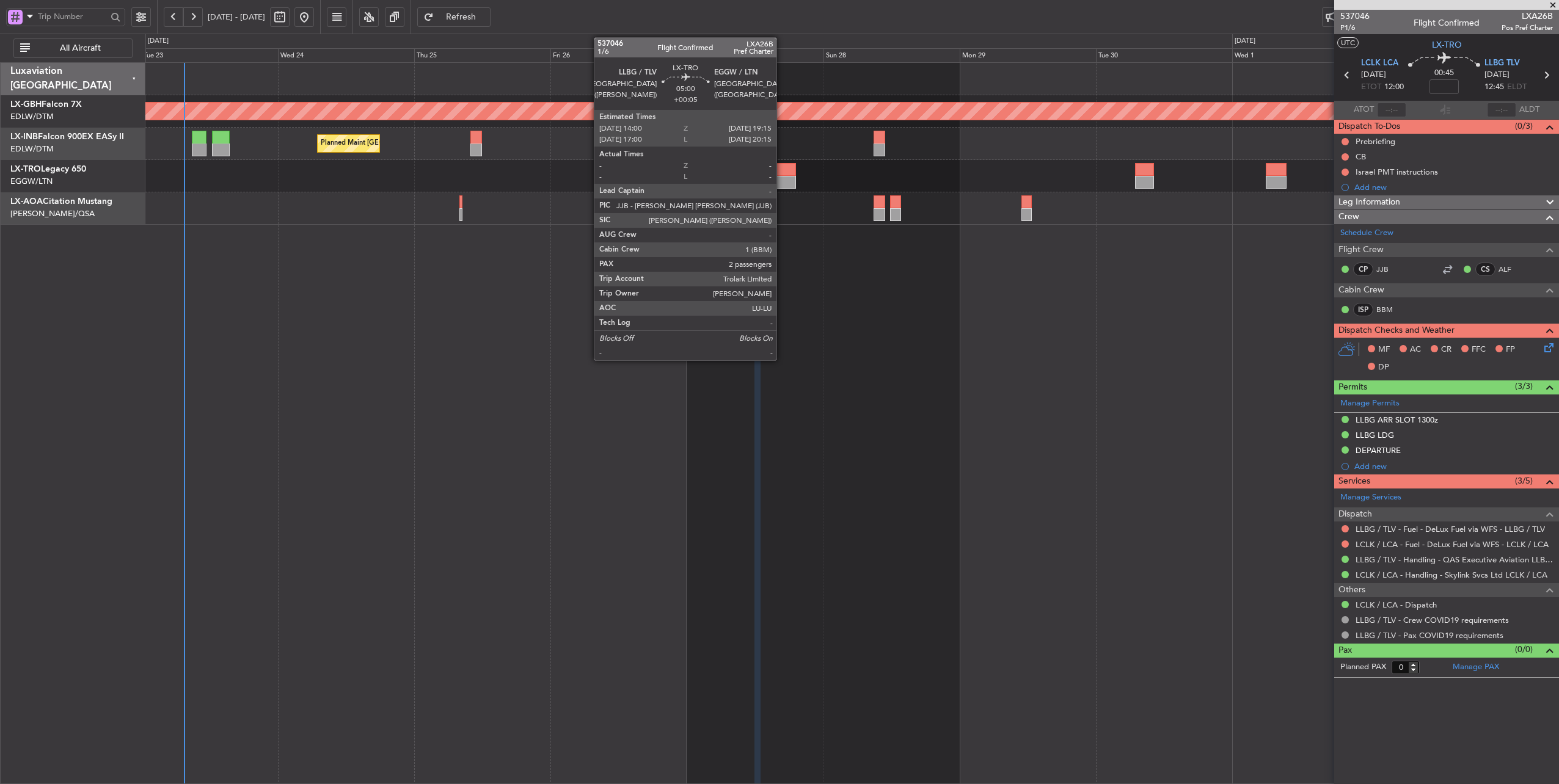
click at [782, 172] on div at bounding box center [781, 169] width 30 height 13
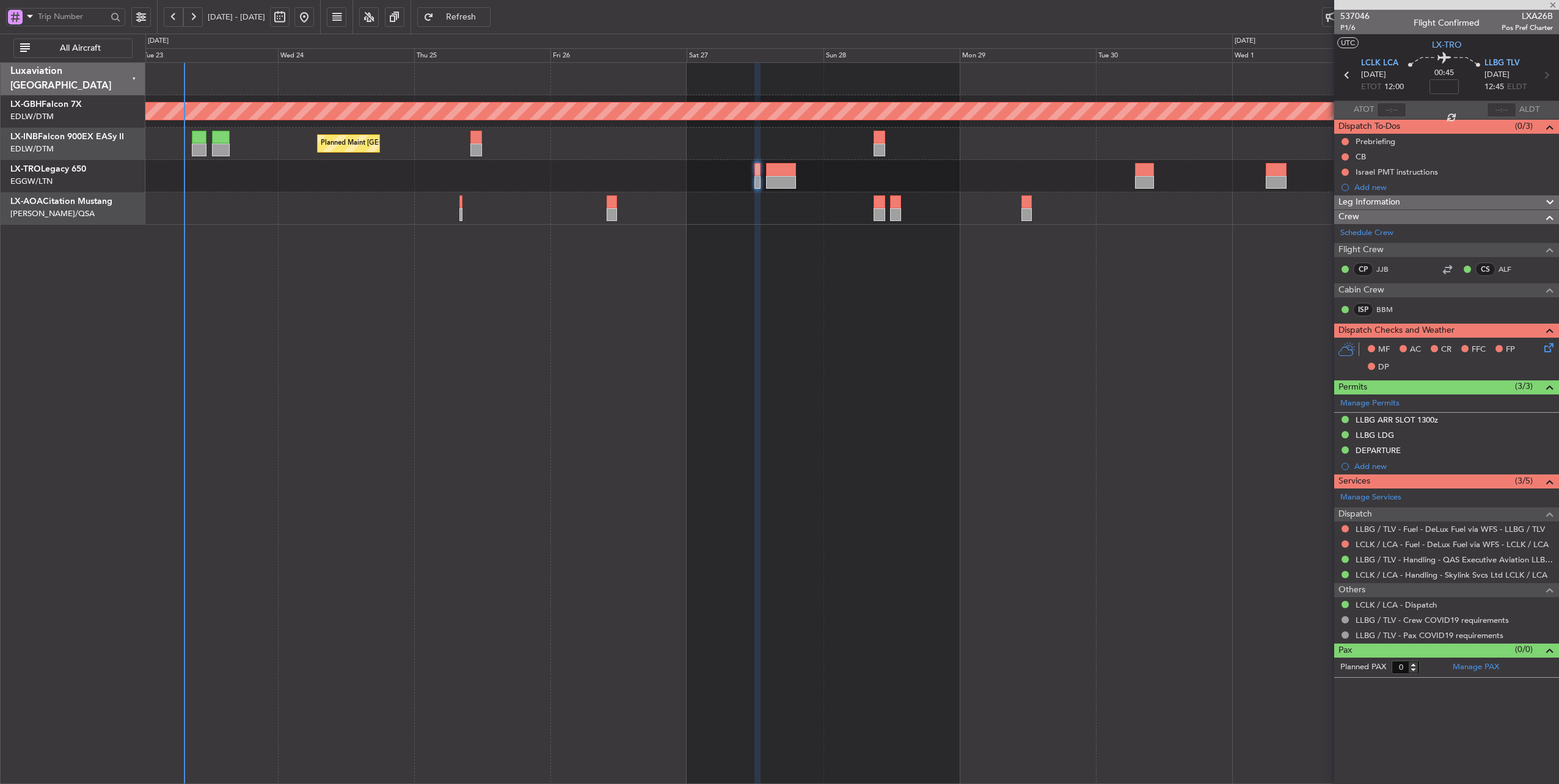
type input "+00:05"
type input "2"
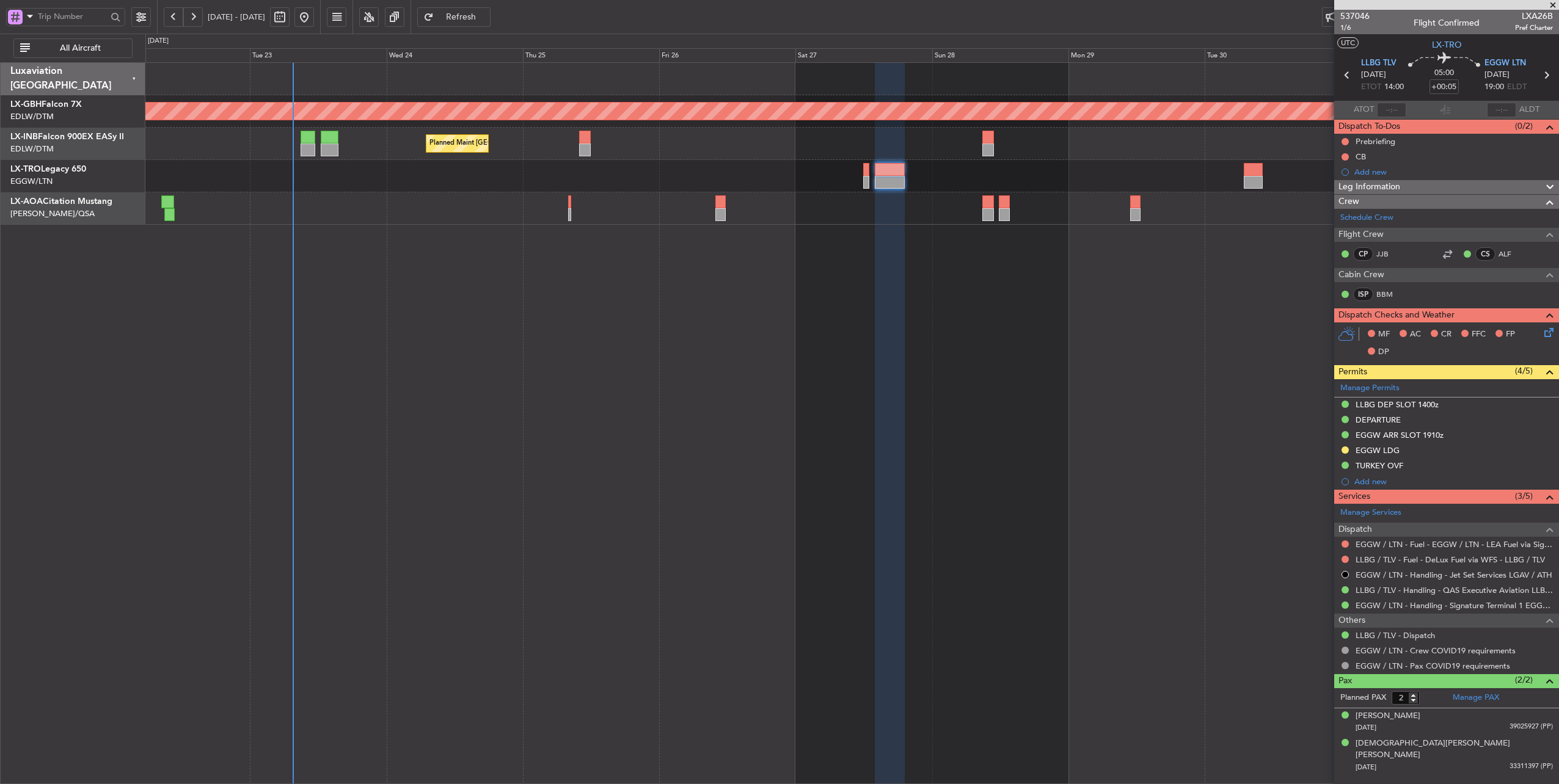
click at [449, 266] on div "Planned Maint Nurnberg Planned Maint [GEOGRAPHIC_DATA] ([GEOGRAPHIC_DATA]) No C…" at bounding box center [852, 423] width 1414 height 722
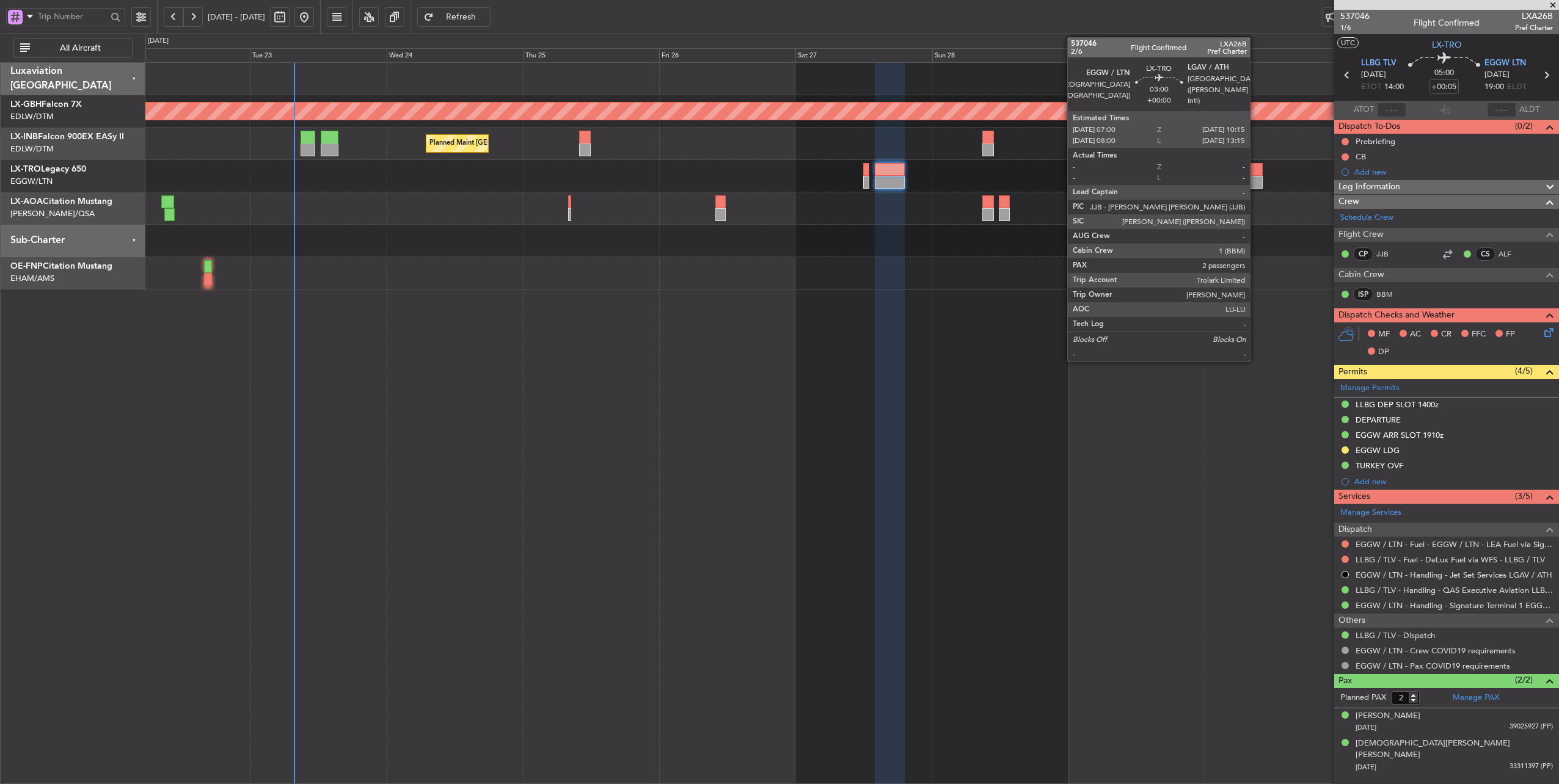
click at [1256, 171] on div at bounding box center [1253, 169] width 19 height 13
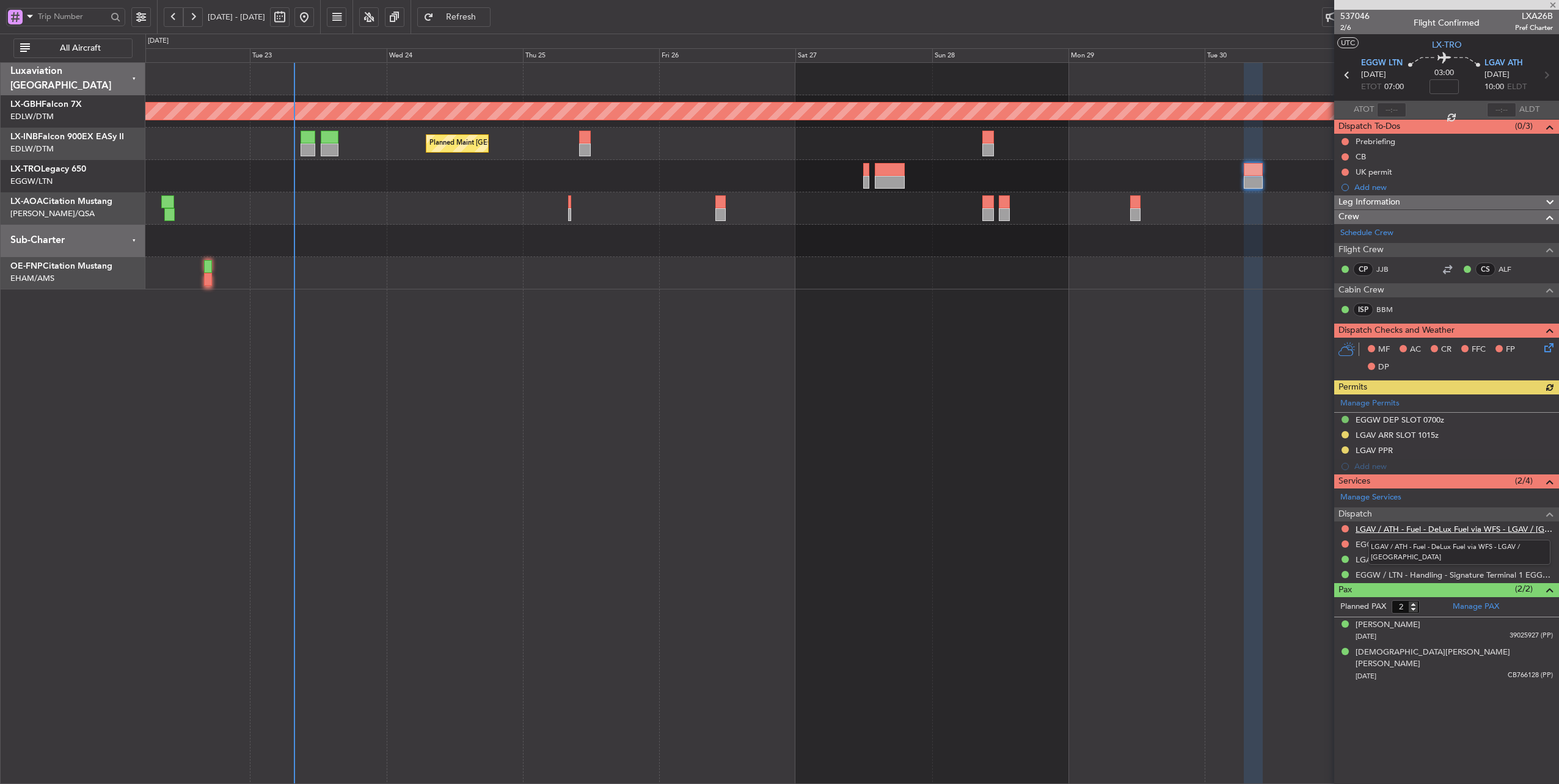
click at [1457, 525] on link "LGAV / ATH - Fuel - DeLux Fuel via WFS - LGAV / [GEOGRAPHIC_DATA]" at bounding box center [1454, 529] width 197 height 11
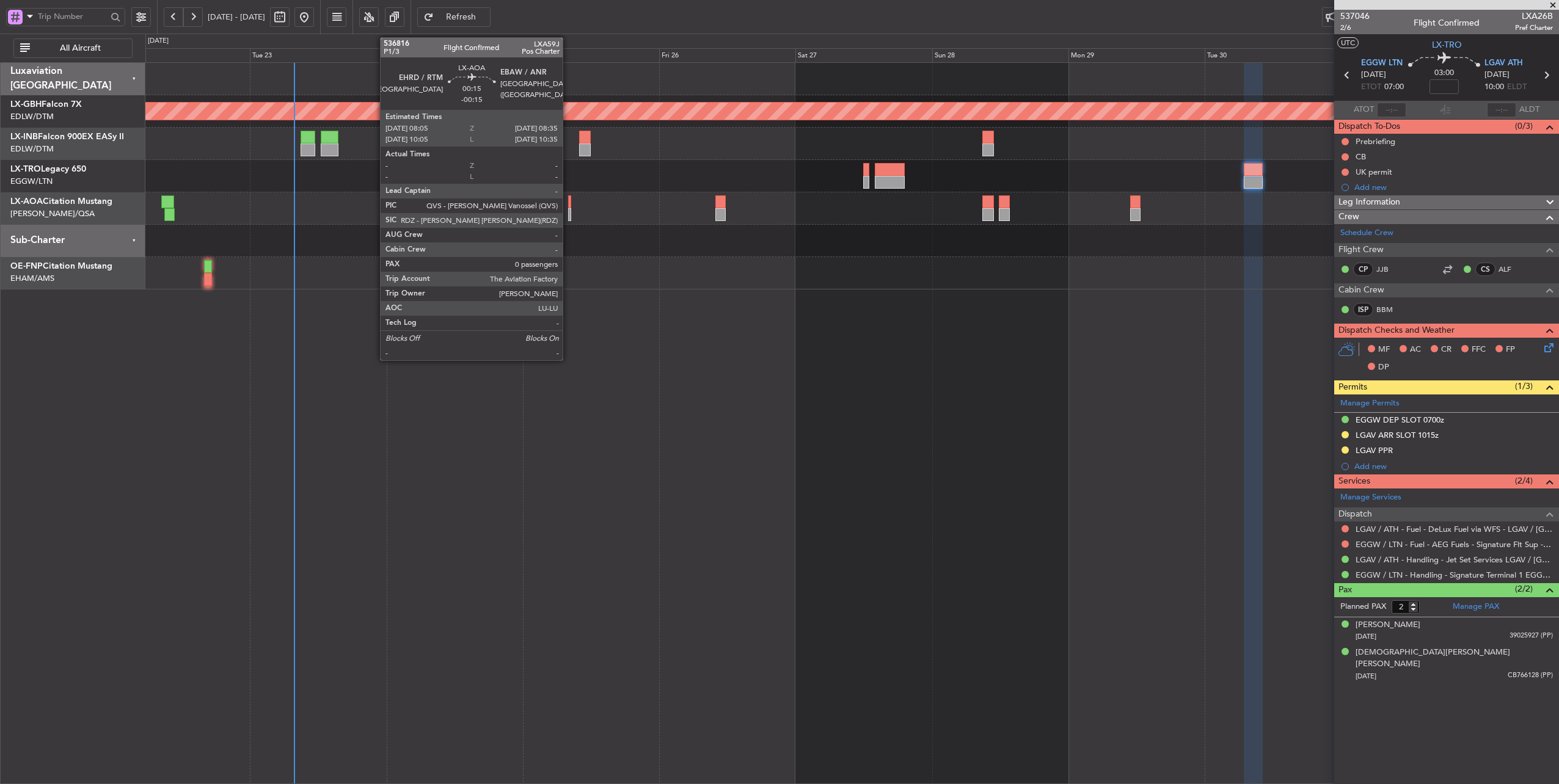
click at [568, 201] on div at bounding box center [570, 201] width 3 height 13
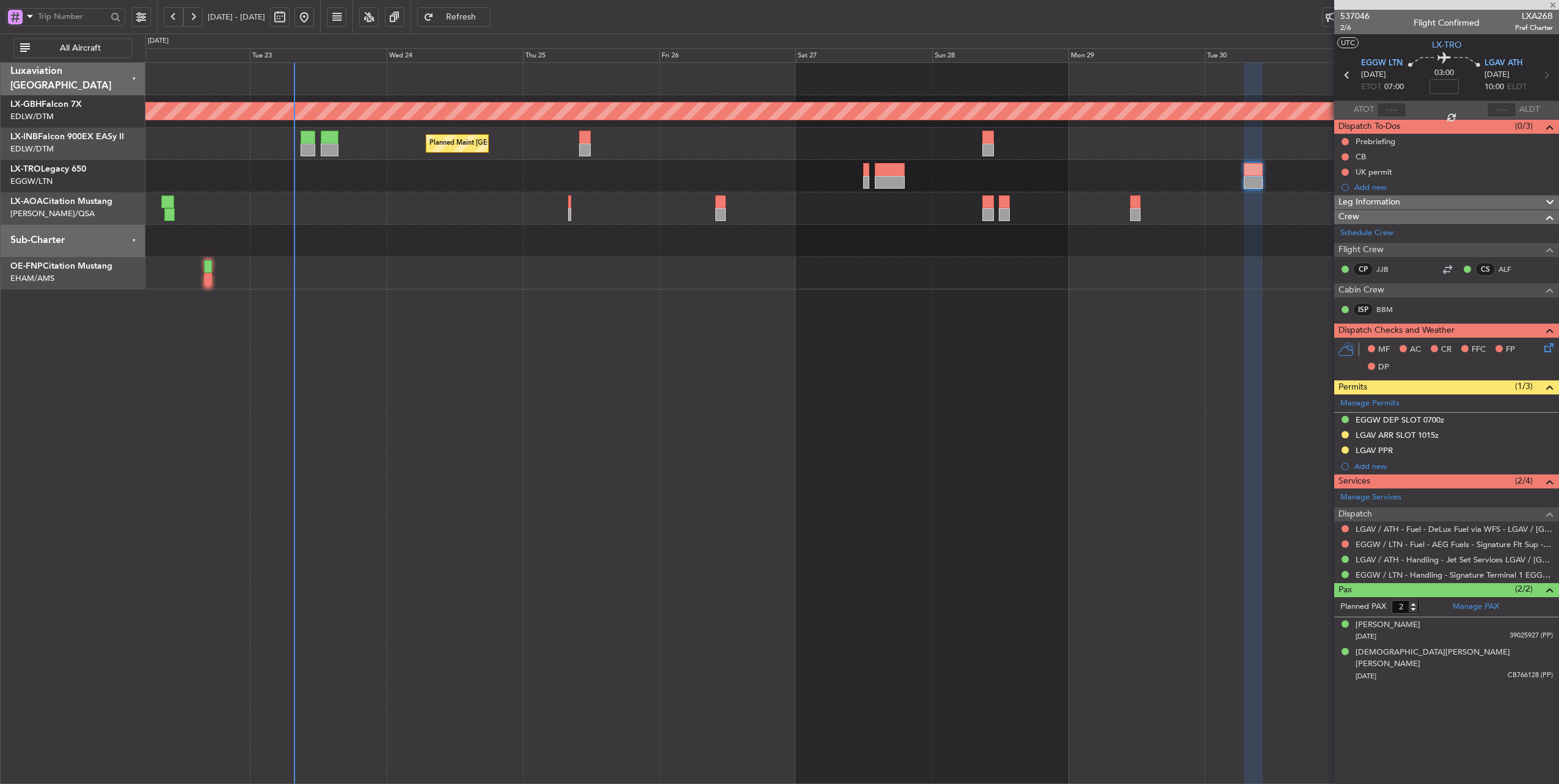
type input "-00:15"
type input "0"
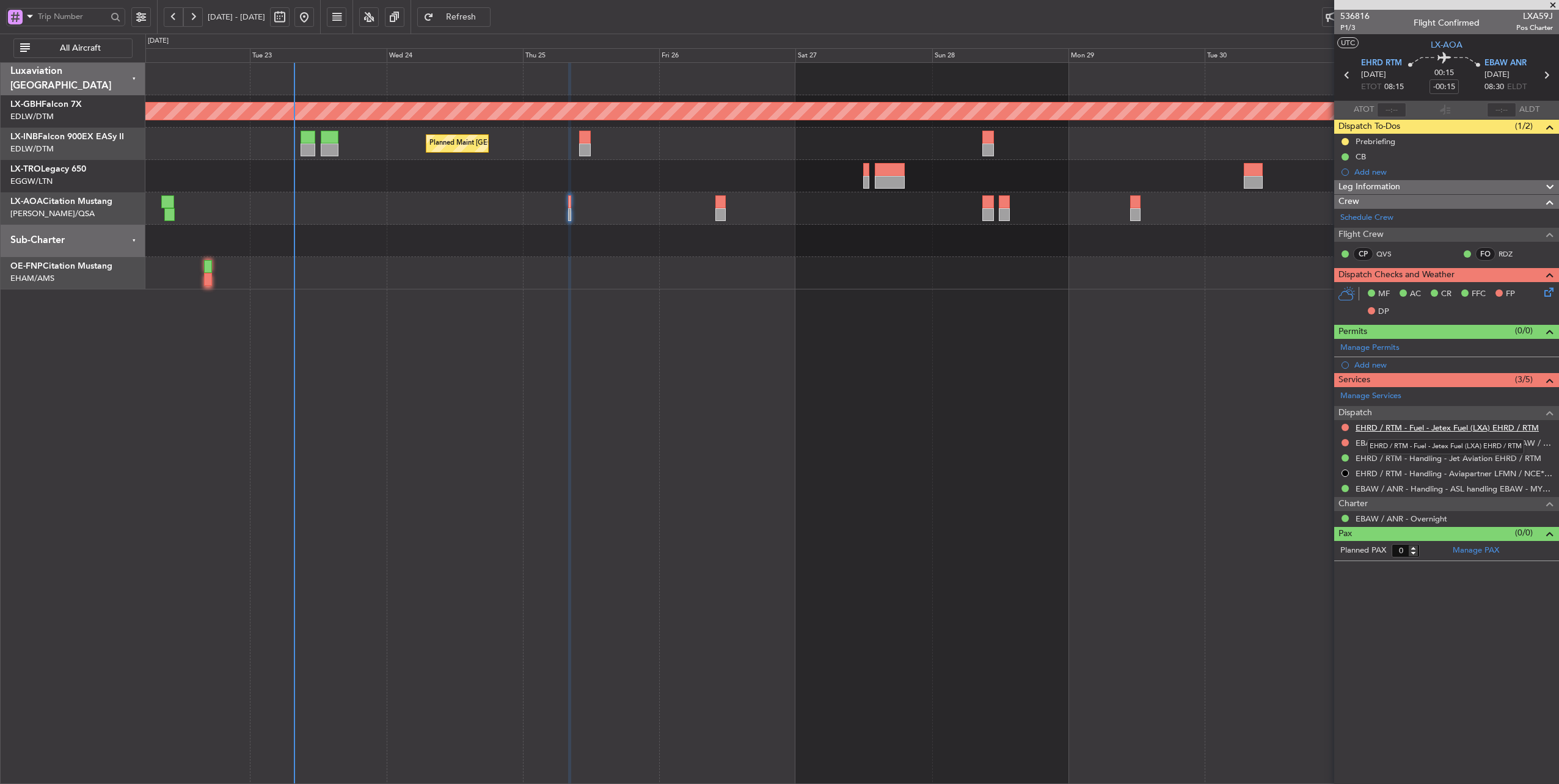
click at [1422, 425] on link "EHRD / RTM - Fuel - Jetex Fuel (LXA) EHRD / RTM" at bounding box center [1447, 428] width 183 height 11
click at [1447, 440] on link "EBAW / ANR - Fuel - DeLux Fuel via WFS - EBAW / ANR" at bounding box center [1454, 443] width 197 height 11
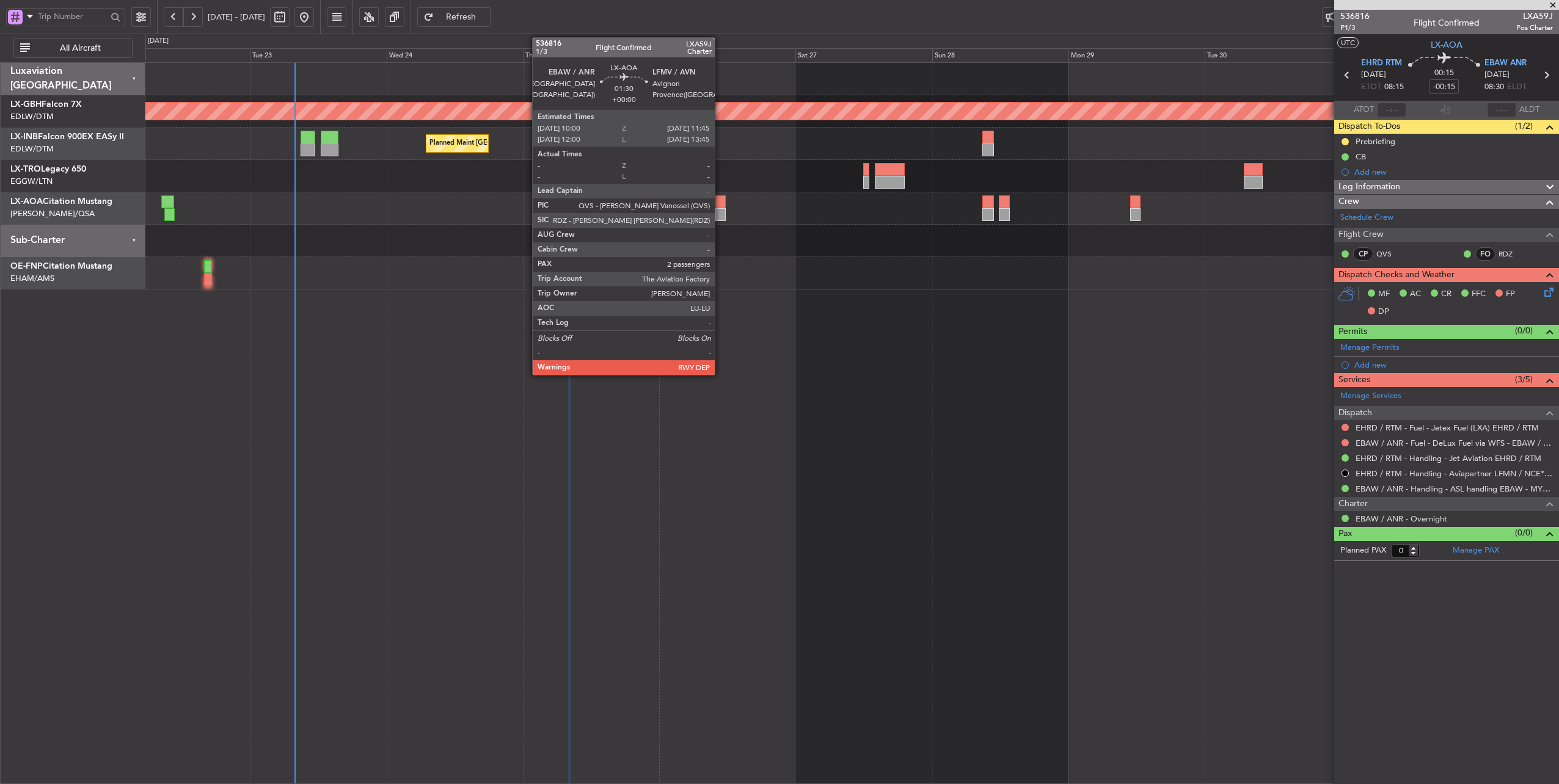
click at [721, 202] on div at bounding box center [720, 201] width 11 height 13
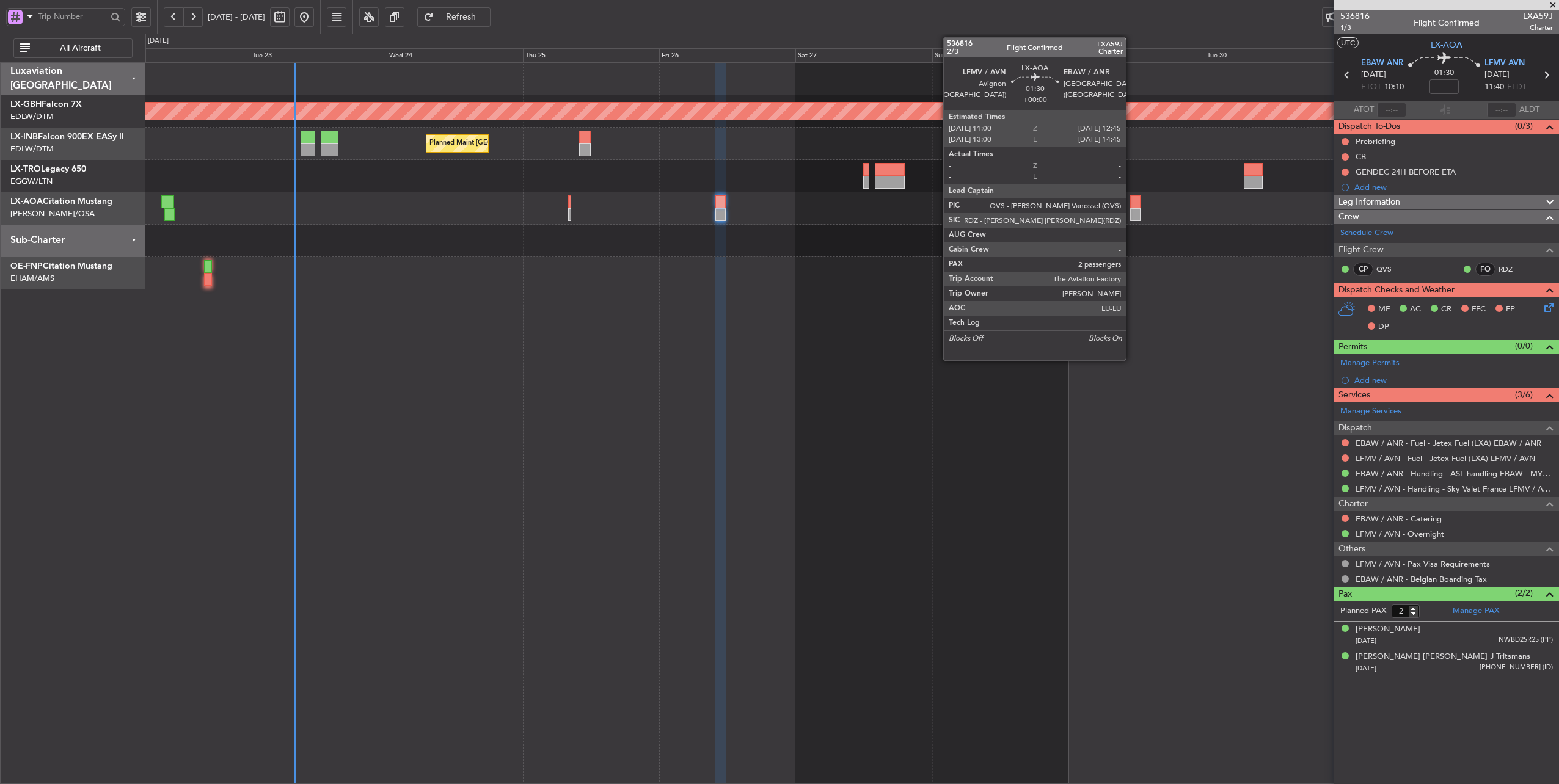
click at [1132, 201] on div at bounding box center [1135, 201] width 11 height 13
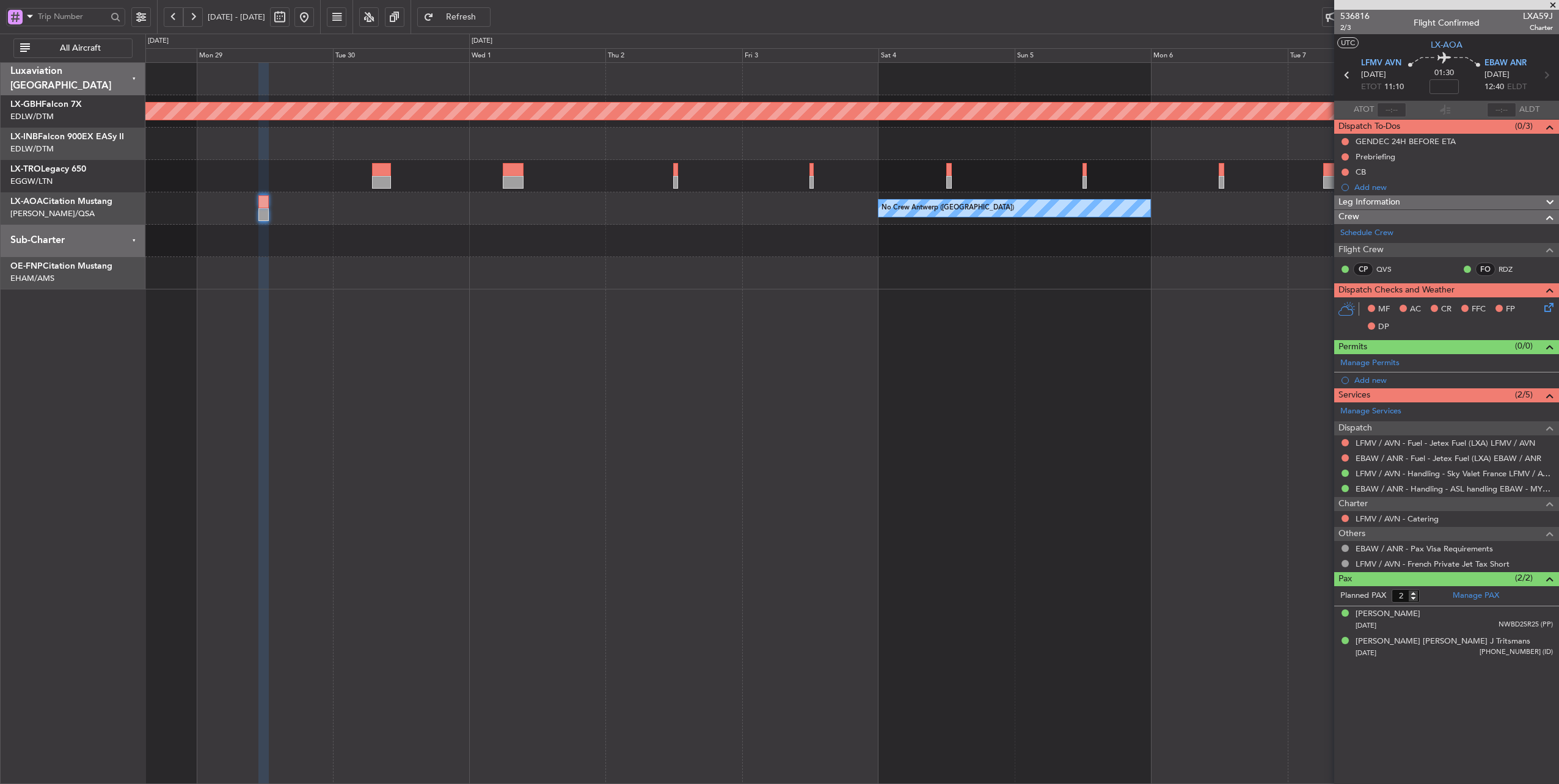
click at [396, 244] on div at bounding box center [852, 241] width 1414 height 32
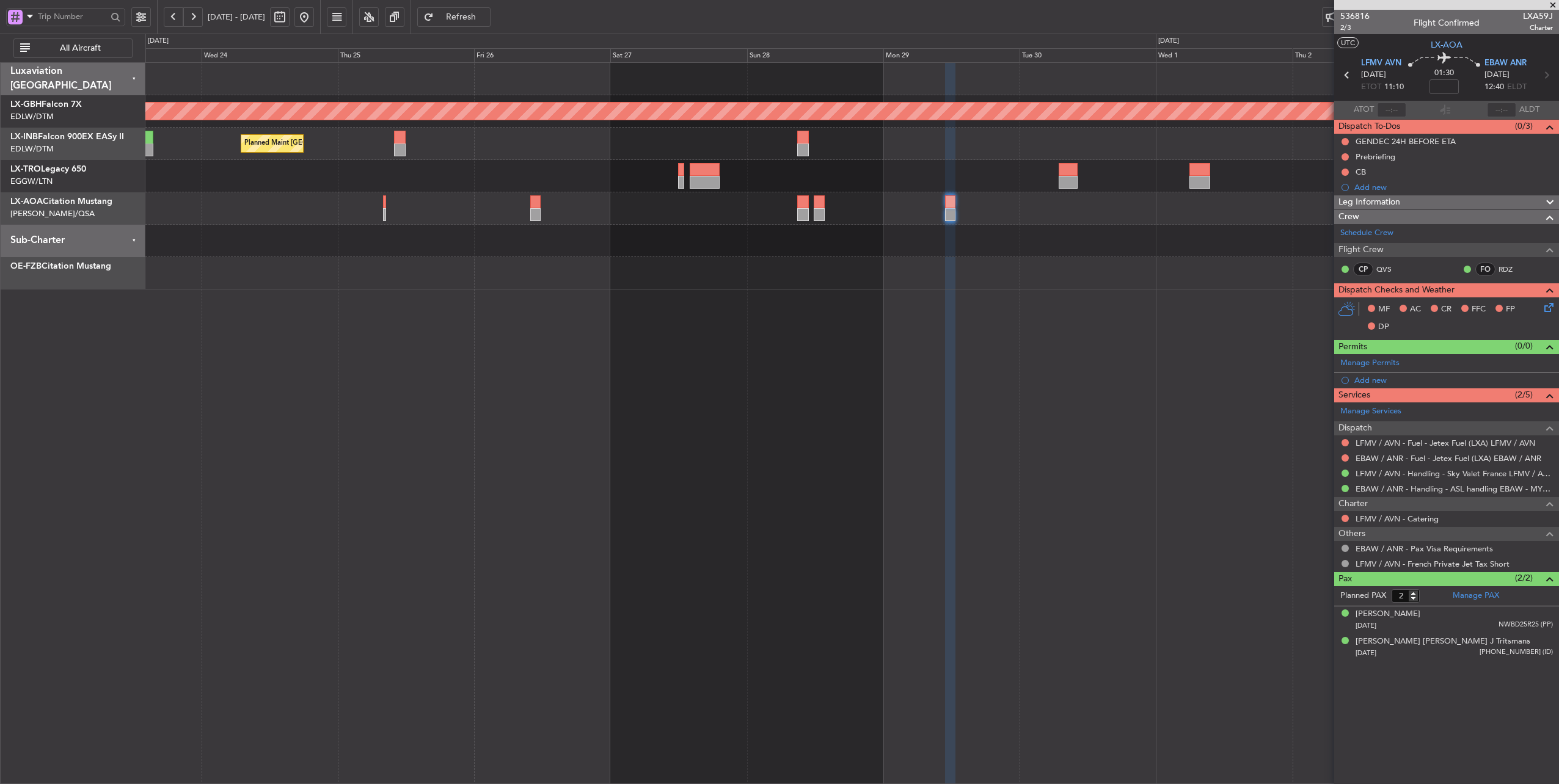
click at [1134, 268] on div "Planned Maint Nurnberg Planned Maint [GEOGRAPHIC_DATA] ([GEOGRAPHIC_DATA]) No C…" at bounding box center [852, 176] width 1414 height 226
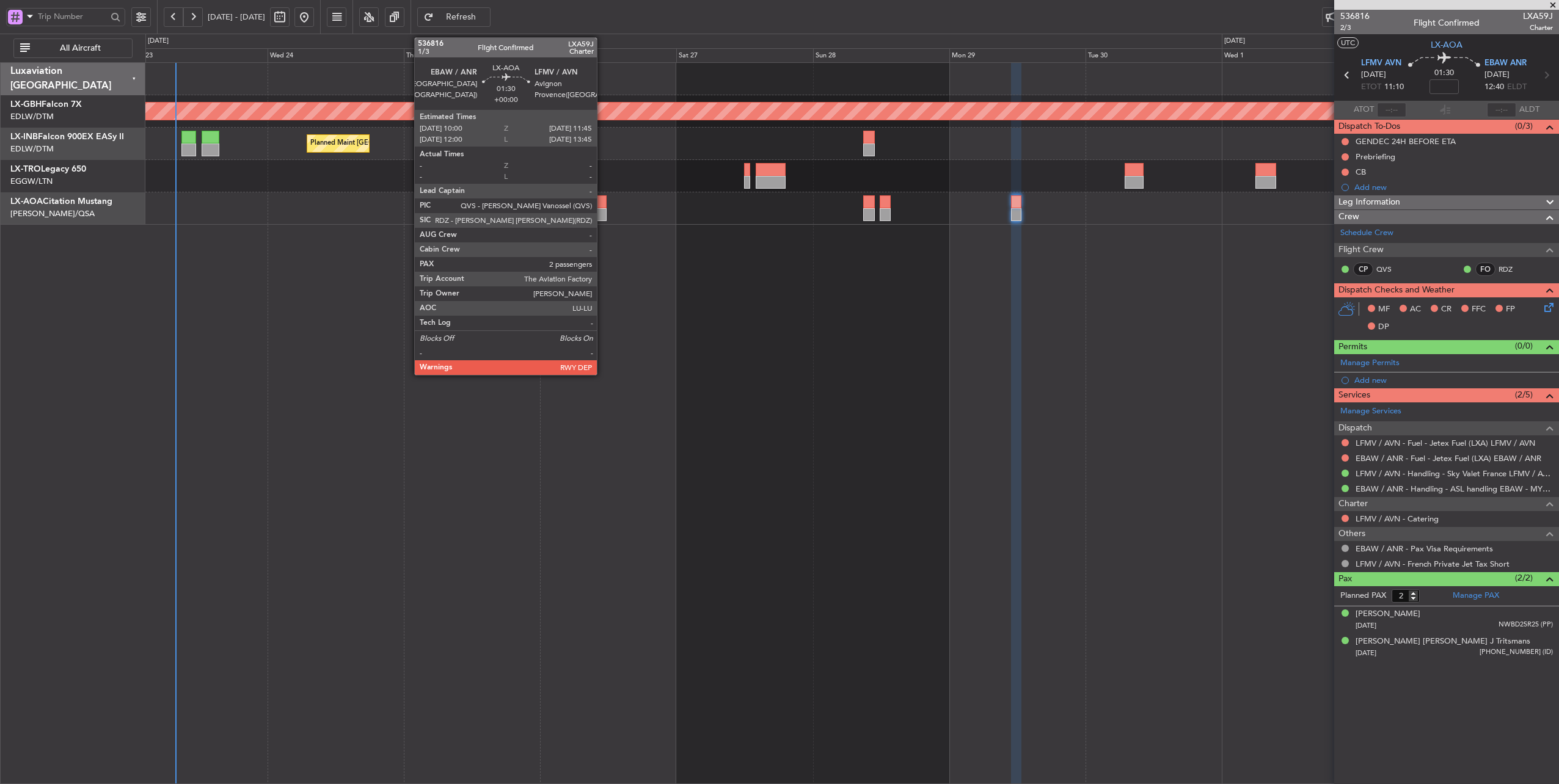
click at [603, 202] on div at bounding box center [601, 201] width 11 height 13
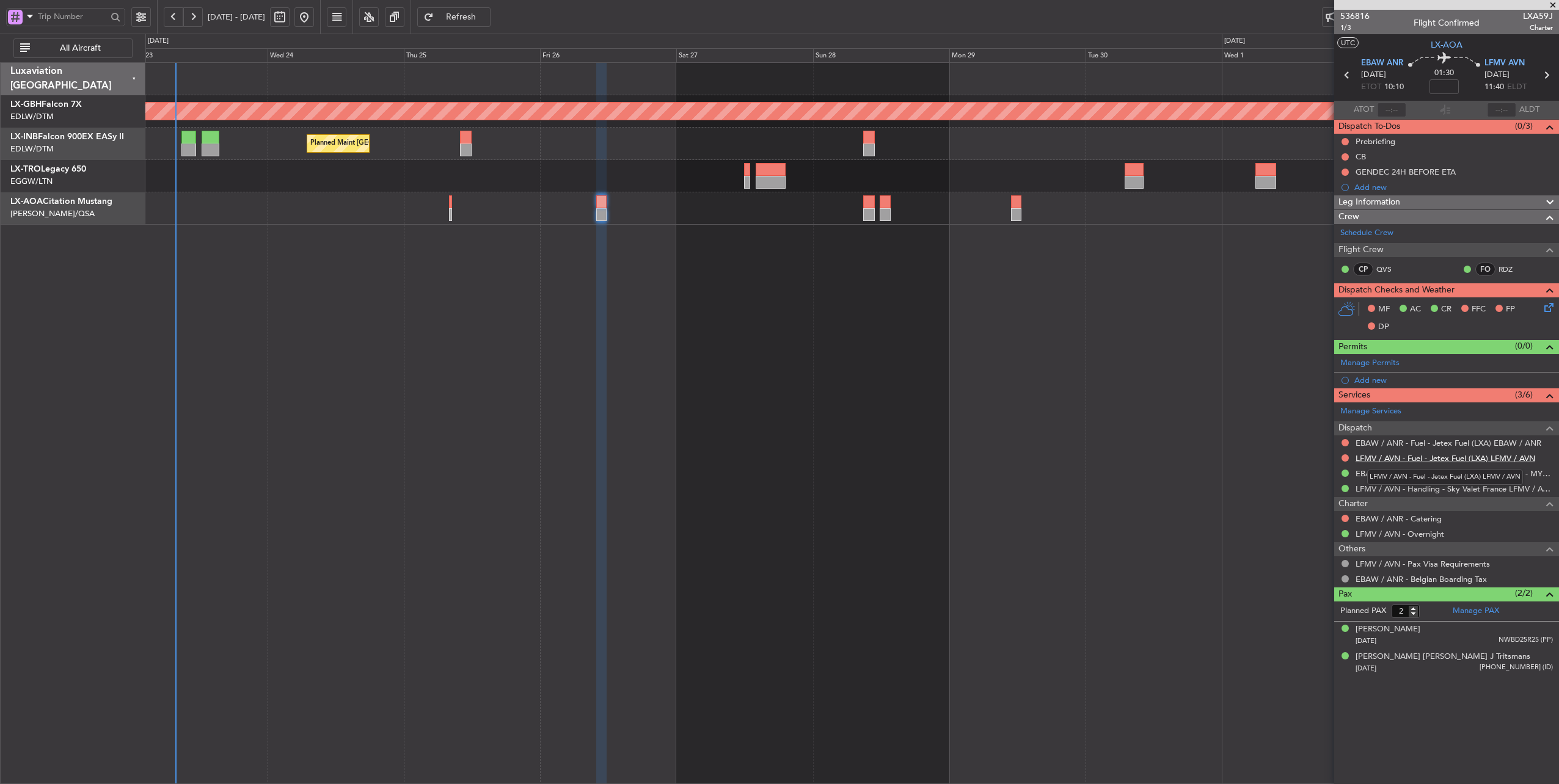
click at [1429, 456] on link "LFMV / AVN - Fuel - Jetex Fuel (LXA) LFMV / AVN" at bounding box center [1445, 458] width 180 height 11
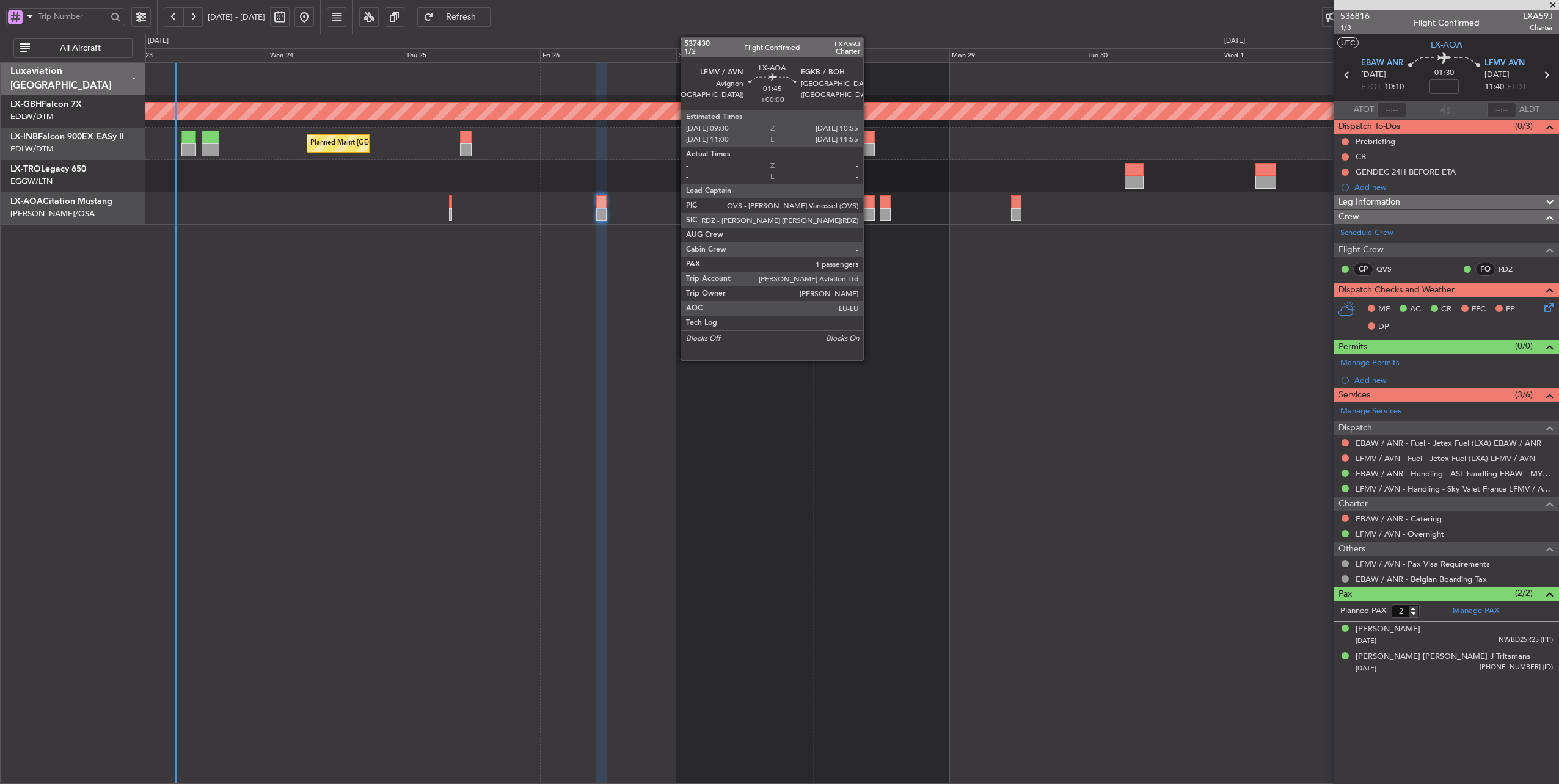
click at [869, 202] on div at bounding box center [868, 201] width 11 height 13
click at [867, 201] on div at bounding box center [868, 201] width 11 height 13
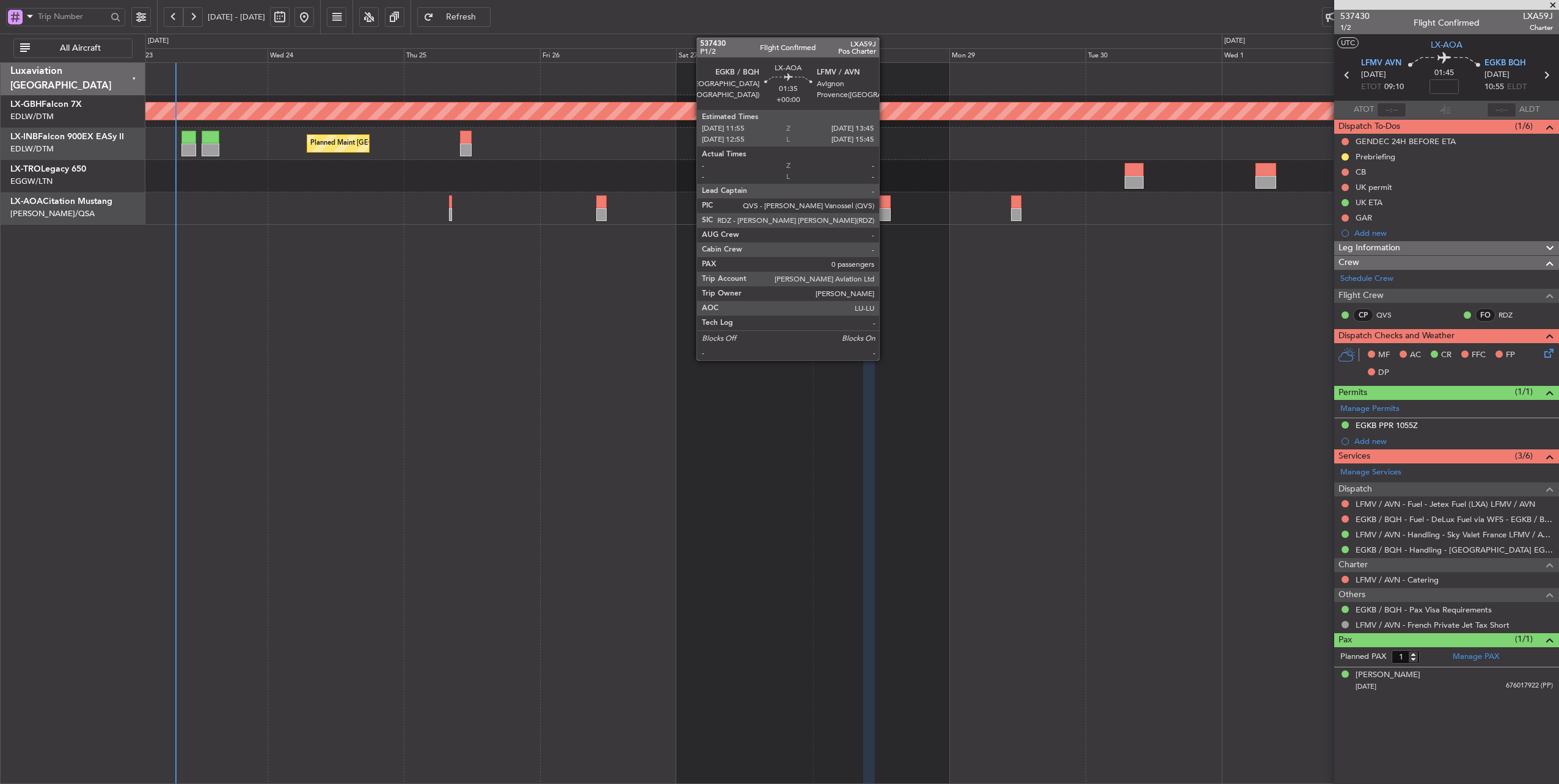
click at [885, 201] on div at bounding box center [885, 201] width 11 height 13
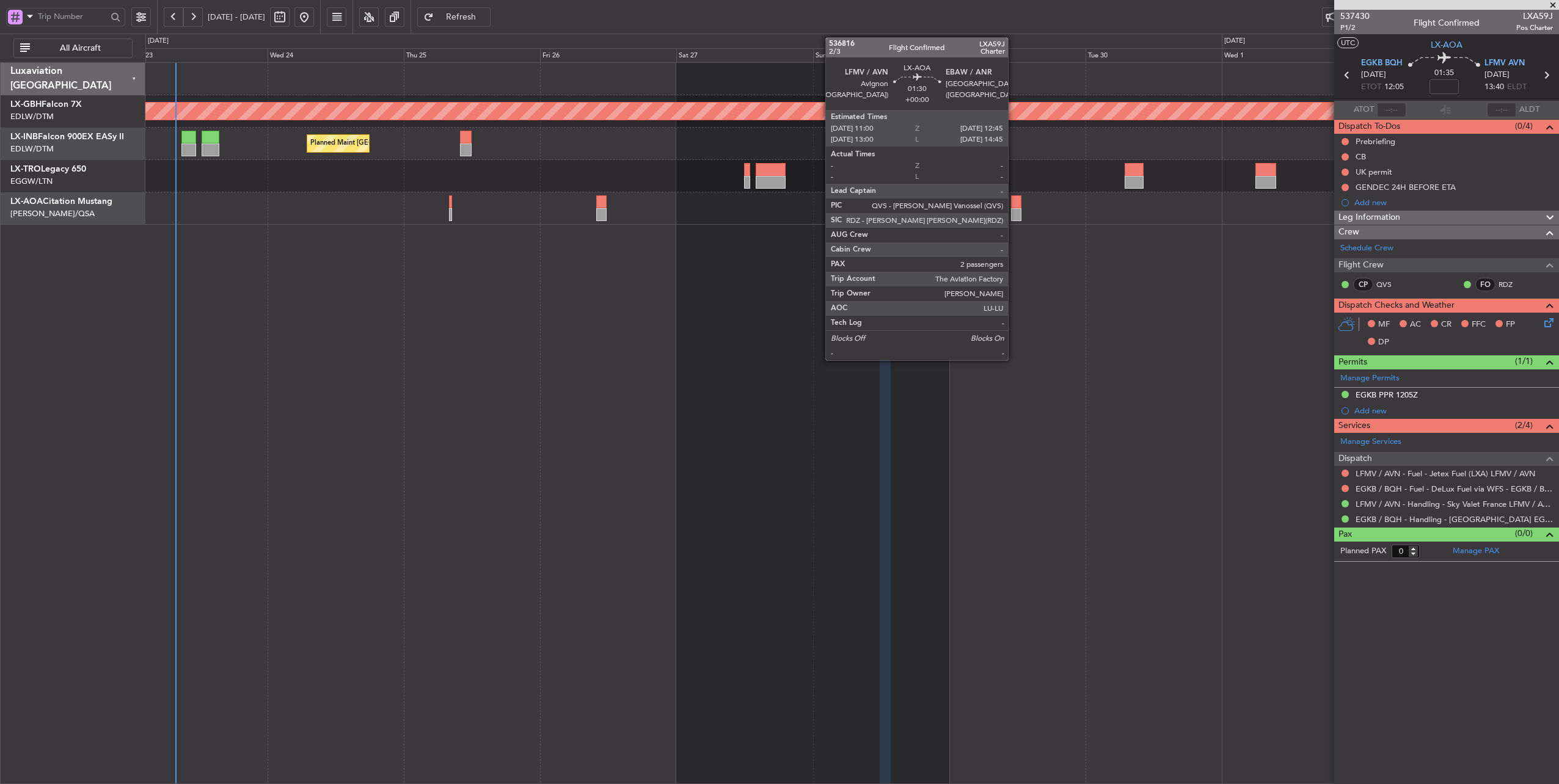
click at [1014, 203] on div at bounding box center [1016, 201] width 11 height 13
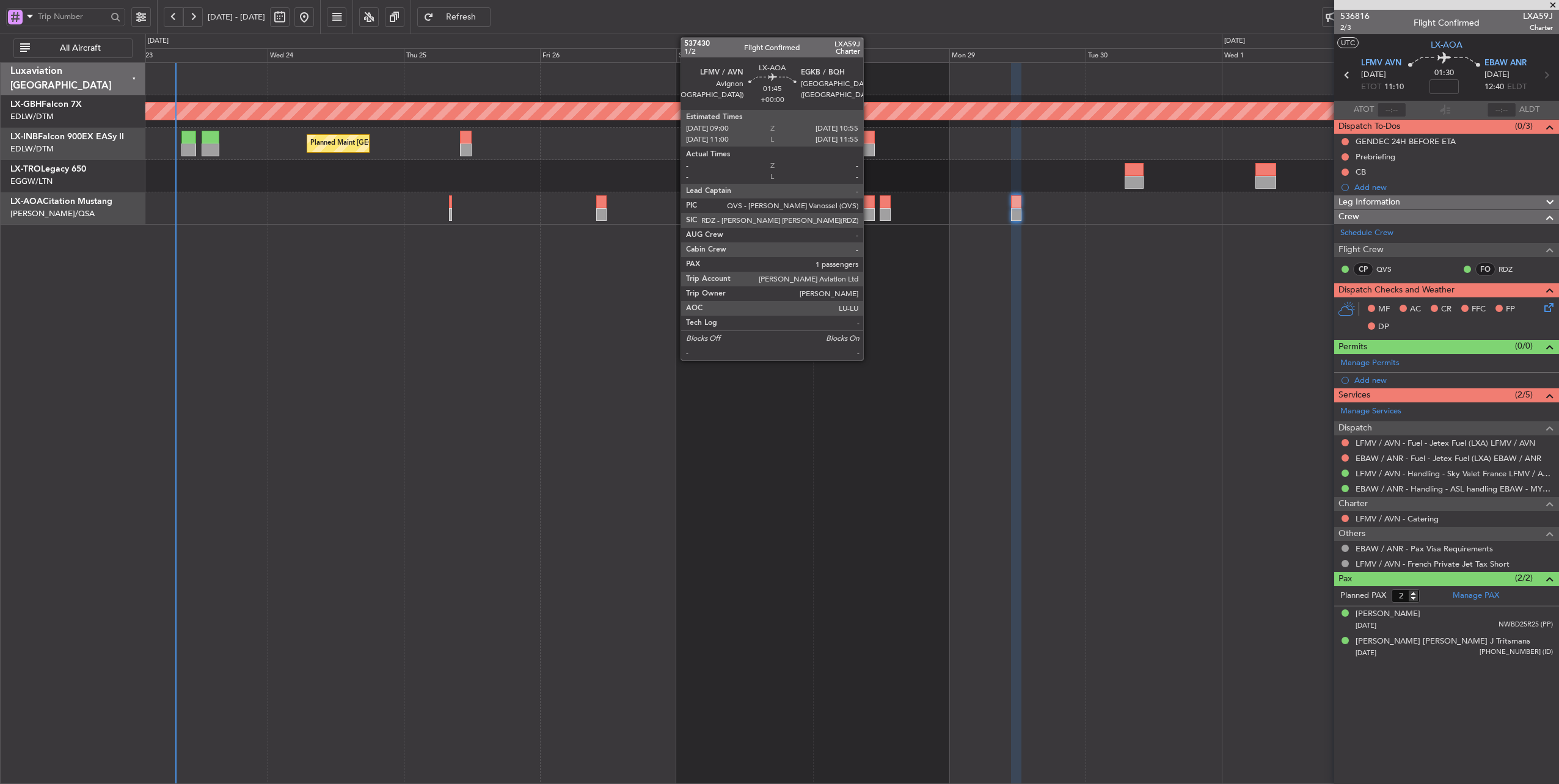
click at [869, 200] on div at bounding box center [868, 201] width 11 height 13
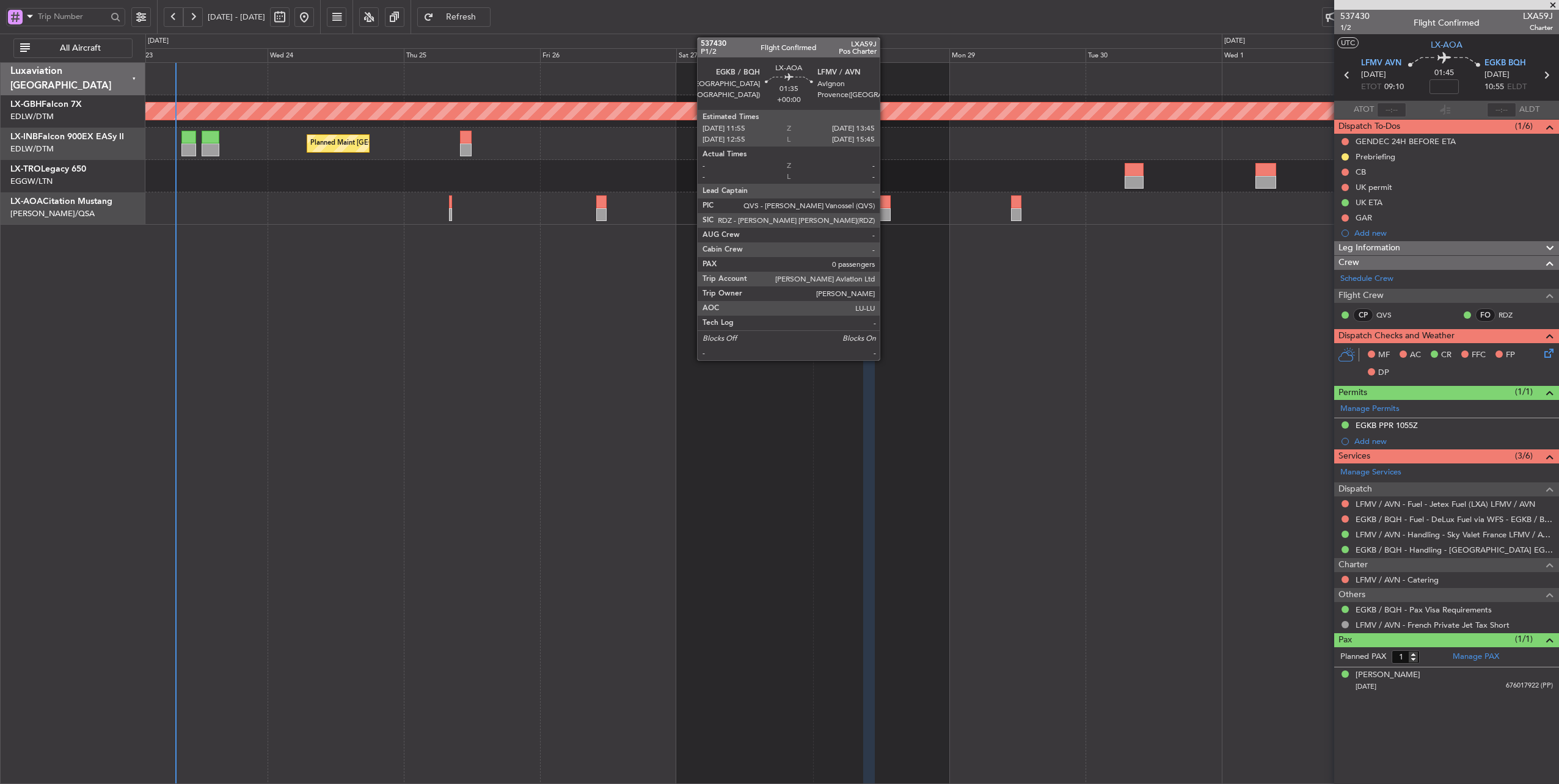
click at [886, 202] on div at bounding box center [885, 201] width 11 height 13
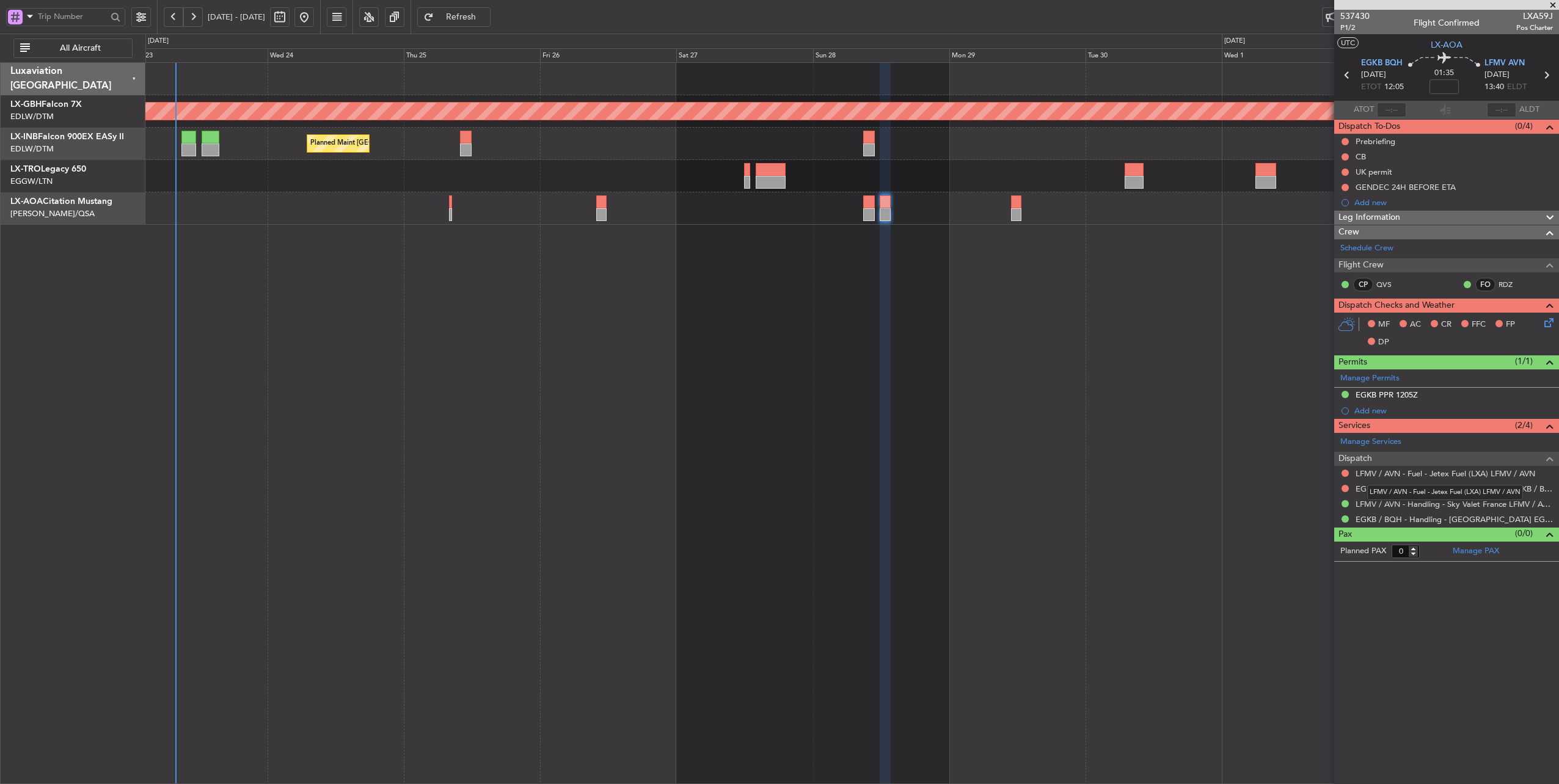
click at [1461, 483] on mat-tooltip-component "LFMV / AVN - Fuel - Jetex Fuel (LXA) LFMV / AVN" at bounding box center [1444, 493] width 173 height 32
click at [1266, 534] on div "Planned Maint Nurnberg Planned Maint [GEOGRAPHIC_DATA] ([GEOGRAPHIC_DATA]) No C…" at bounding box center [852, 423] width 1414 height 722
click at [1459, 487] on link "EGKB / BQH - Fuel - DeLux Fuel via WFS - EGKB / BQH" at bounding box center [1454, 488] width 197 height 11
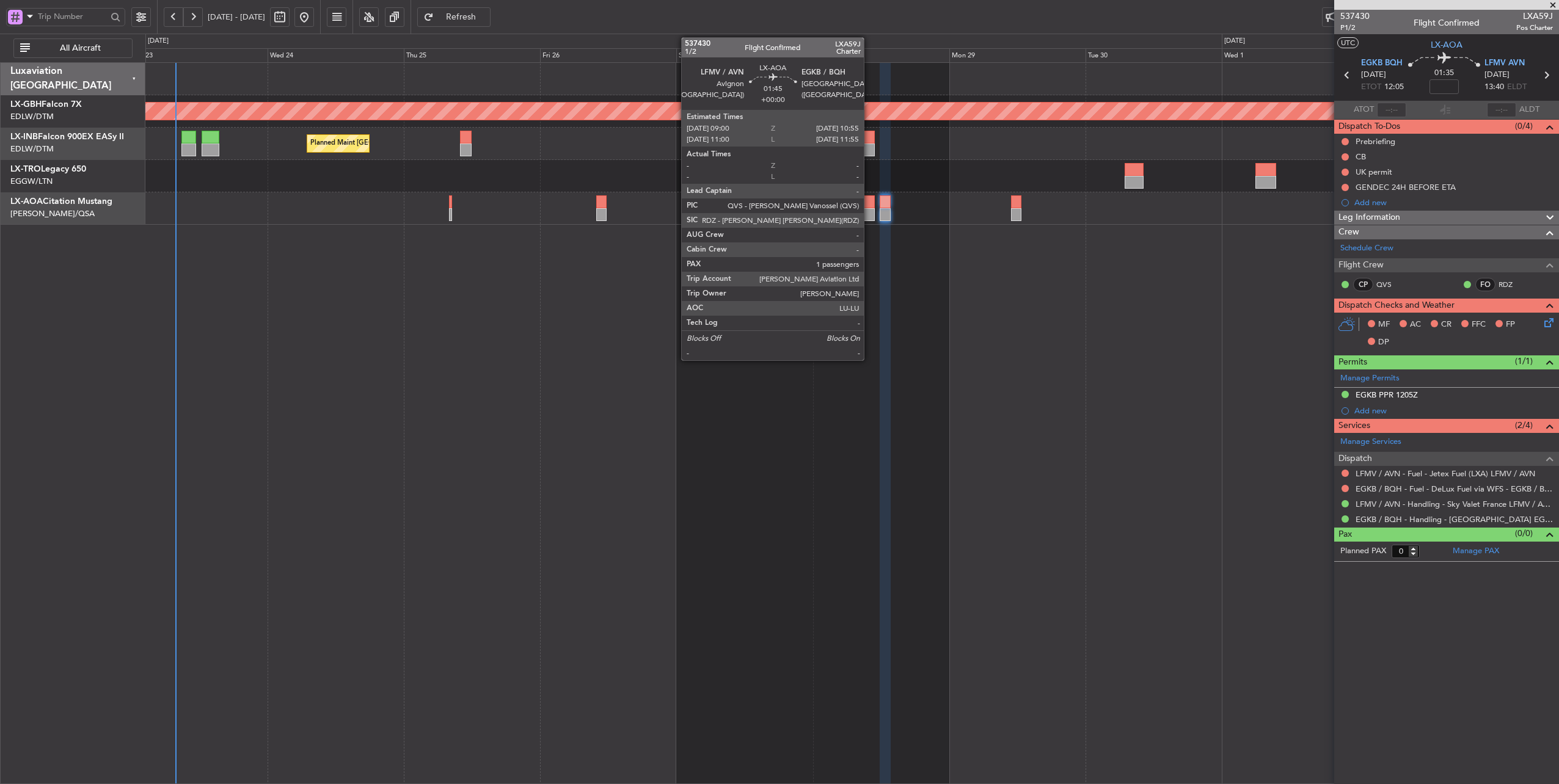
click at [870, 203] on div at bounding box center [868, 201] width 11 height 13
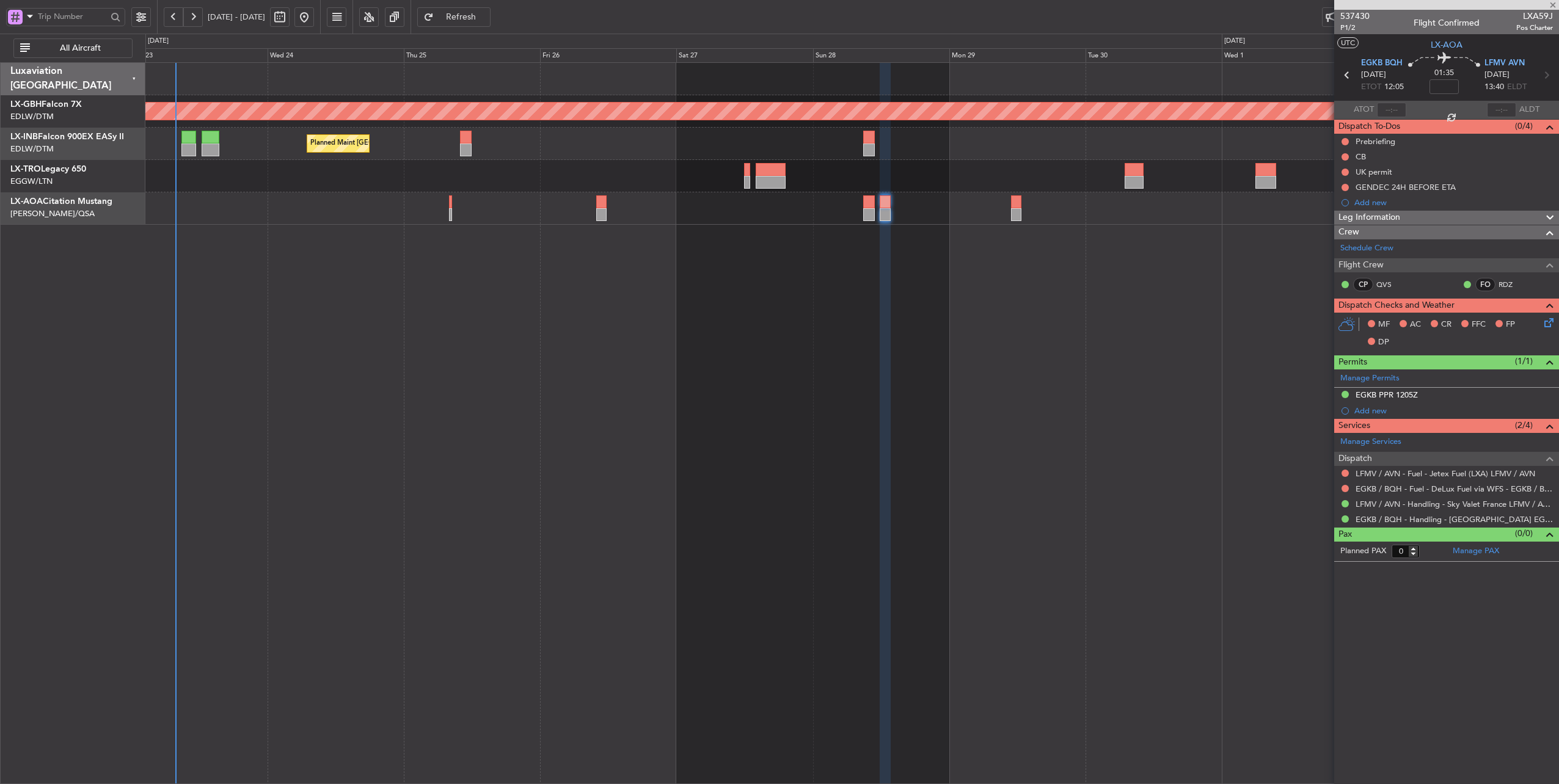
type input "1"
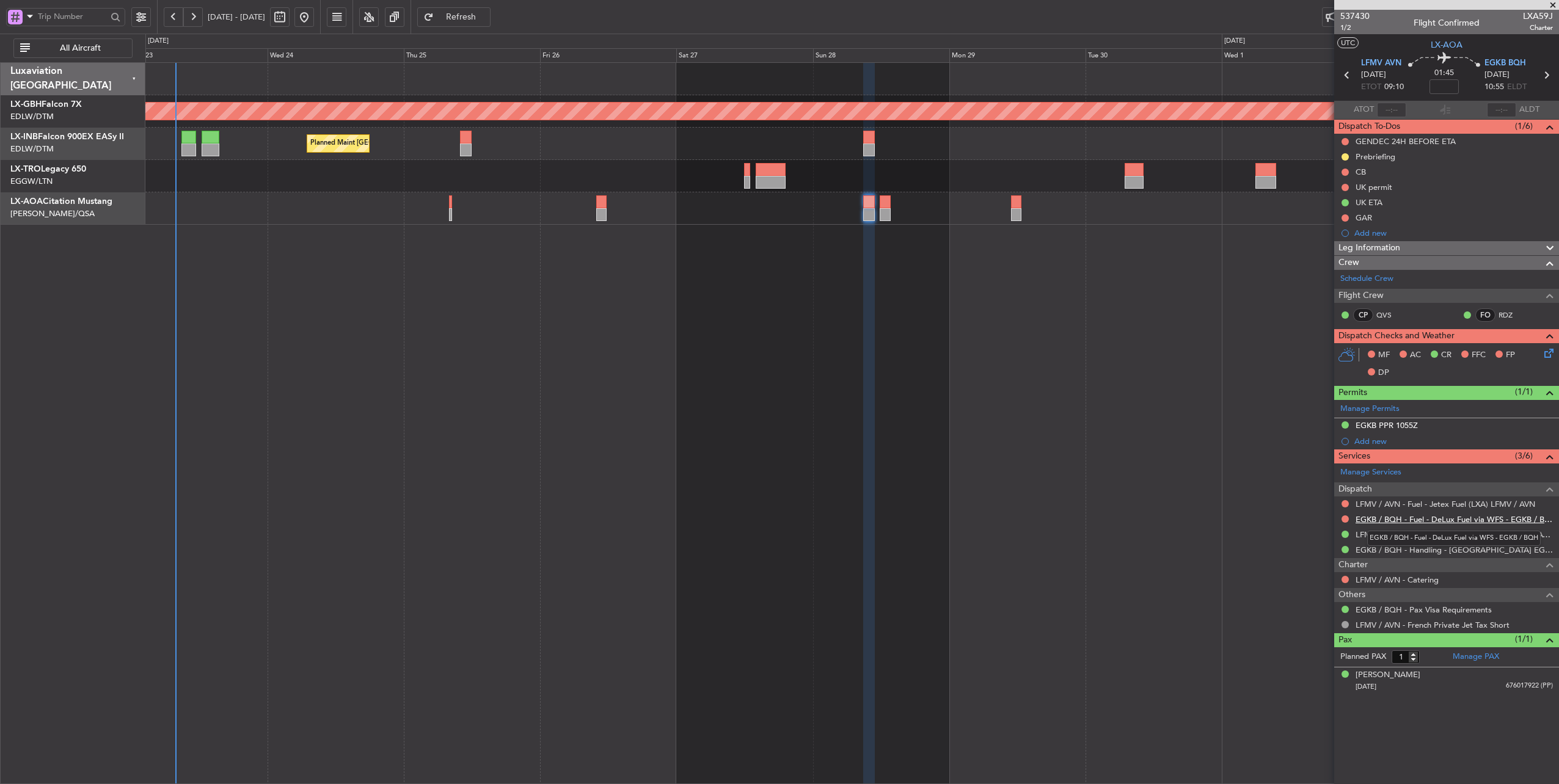
click at [1437, 517] on link "EGKB / BQH - Fuel - DeLux Fuel via WFS - EGKB / BQH" at bounding box center [1454, 519] width 197 height 11
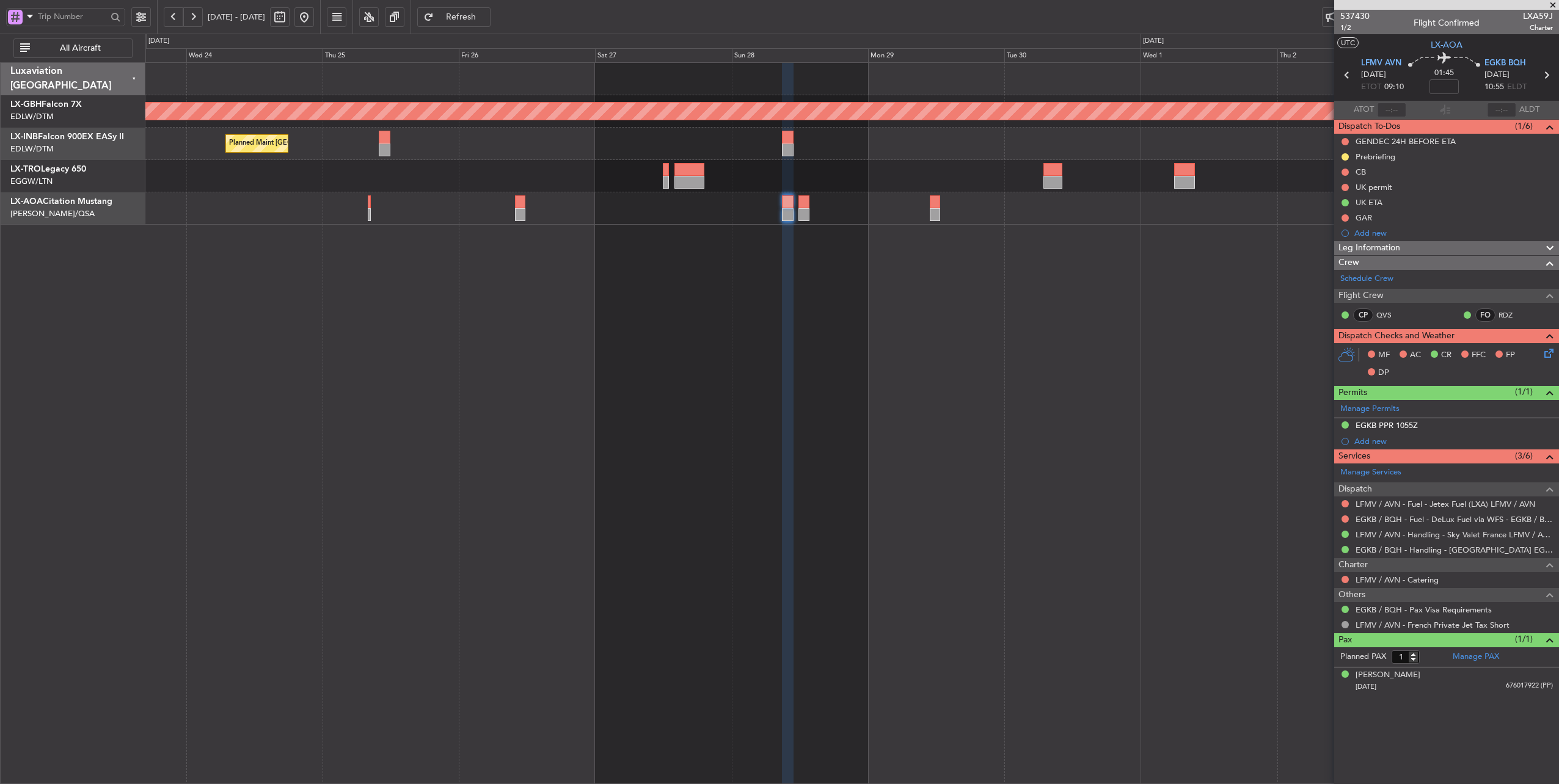
click at [1152, 307] on div "Planned Maint Nurnberg Planned Maint [GEOGRAPHIC_DATA] ([GEOGRAPHIC_DATA]) No C…" at bounding box center [852, 423] width 1414 height 722
click at [314, 15] on button at bounding box center [304, 17] width 19 height 19
